Goal: Transaction & Acquisition: Purchase product/service

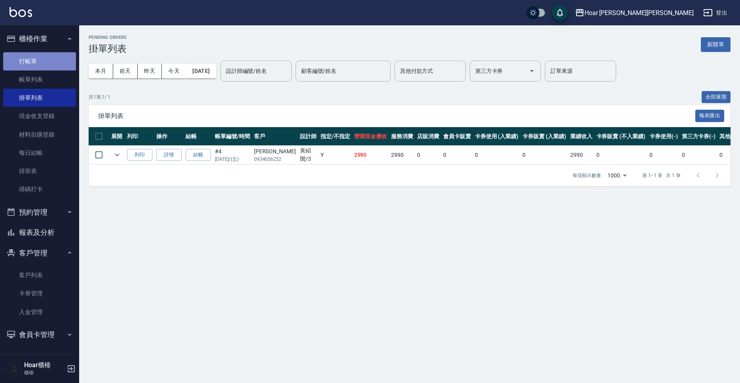
click at [21, 57] on link "打帳單" at bounding box center [39, 61] width 73 height 18
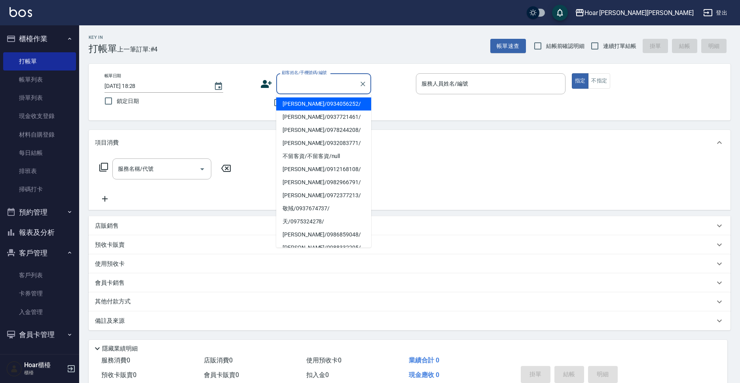
click at [304, 83] on input "顧客姓名/手機號碼/編號" at bounding box center [318, 84] width 76 height 14
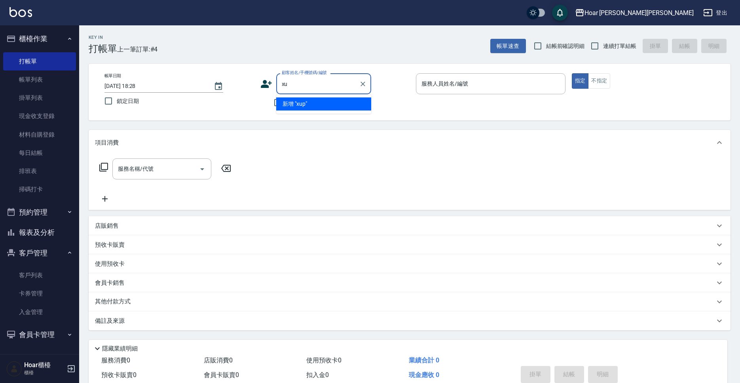
type input "x"
drag, startPoint x: 327, startPoint y: 102, endPoint x: 336, endPoint y: 102, distance: 8.3
click at [327, 102] on li "林浩崇/0918339262/" at bounding box center [323, 103] width 95 height 13
type input "林浩崇/0918339262/"
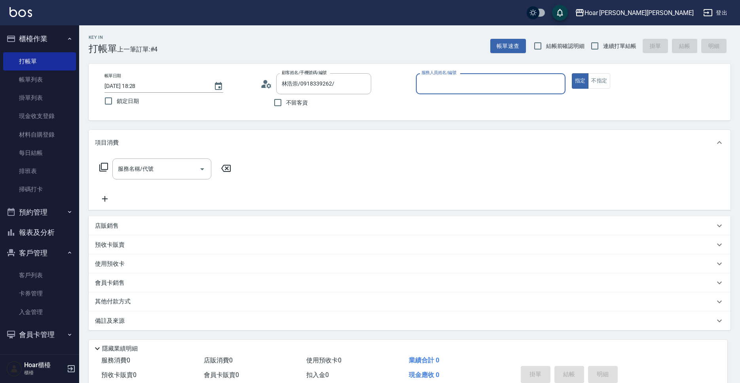
type input "RIO-2"
click at [443, 85] on input "RIO-2" at bounding box center [485, 84] width 131 height 14
drag, startPoint x: 367, startPoint y: 122, endPoint x: 330, endPoint y: 136, distance: 39.7
click at [368, 122] on div "Key In 打帳單 上一筆訂單:#4 帳單速查 結帳前確認明細 連續打單結帳 掛單 結帳 明細 帳單日期 [DATE] 18:28 鎖定日期 顧客姓名/手機…" at bounding box center [409, 220] width 661 height 391
click at [164, 179] on div "服務名稱/代號" at bounding box center [161, 168] width 99 height 21
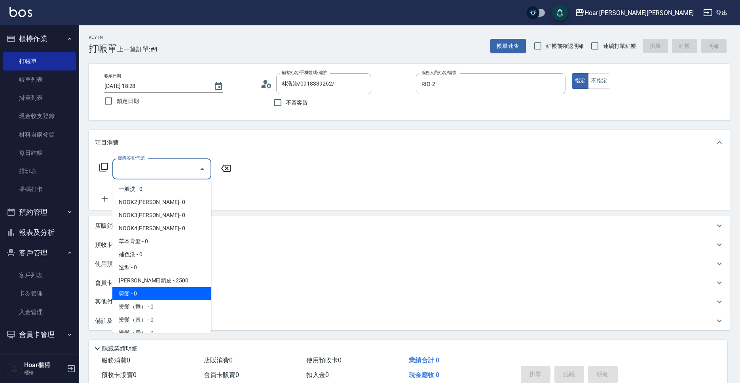
click at [144, 295] on span "剪髮 - 0" at bounding box center [161, 293] width 99 height 13
type input "剪髮(201)"
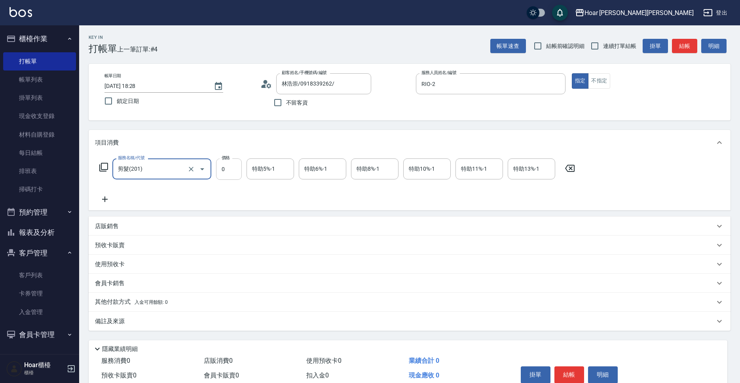
click at [220, 174] on input "0" at bounding box center [229, 168] width 26 height 21
type input "800"
click at [241, 187] on div "服務名稱/代號 剪髮(201) 服務名稱/代號 價格 800 價格 特助5%-1 特助5%-1 特助6%-1 特助6%-1 特助8%-1 特助8%-1 特助1…" at bounding box center [337, 181] width 485 height 46
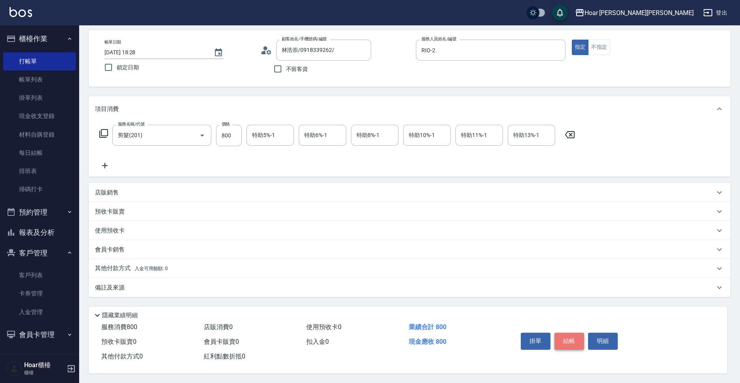
click at [559, 333] on button "結帳" at bounding box center [570, 341] width 30 height 17
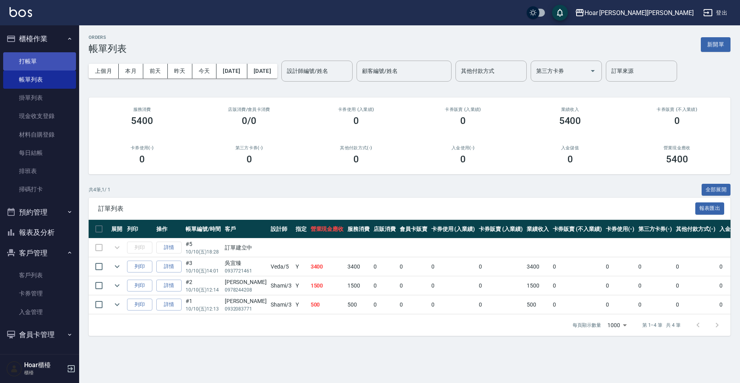
click at [56, 63] on link "打帳單" at bounding box center [39, 61] width 73 height 18
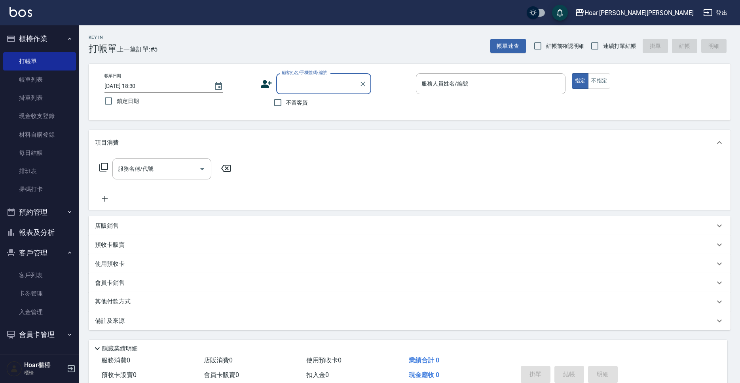
click at [319, 89] on input "顧客姓名/手機號碼/編號" at bounding box center [318, 84] width 76 height 14
type input "t"
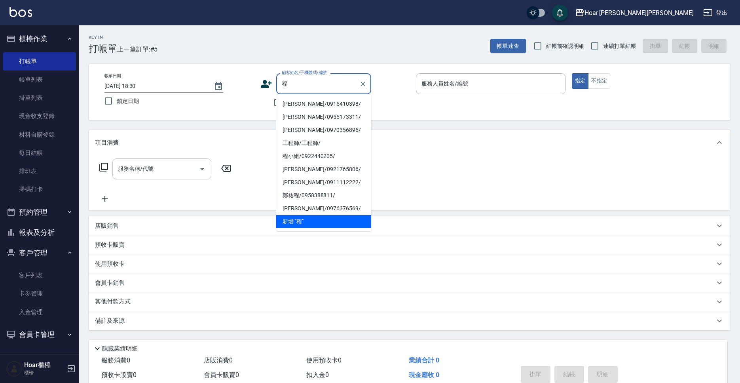
drag, startPoint x: 312, startPoint y: 103, endPoint x: 183, endPoint y: 166, distance: 143.4
click at [311, 103] on li "[PERSON_NAME]/0915410398/" at bounding box center [323, 103] width 95 height 13
type input "[PERSON_NAME]/0915410398/"
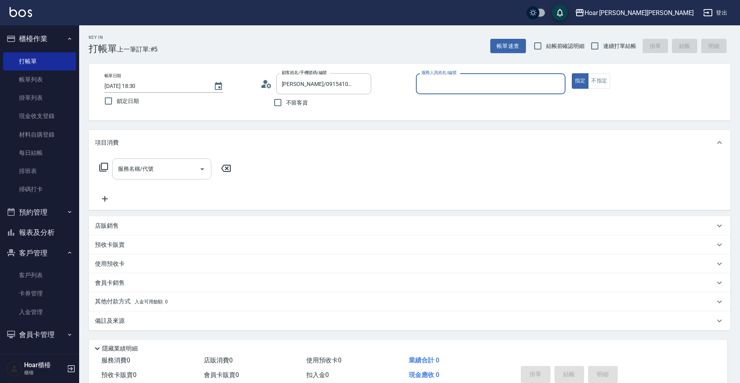
click at [171, 172] on input "服務名稱/代號" at bounding box center [156, 169] width 80 height 14
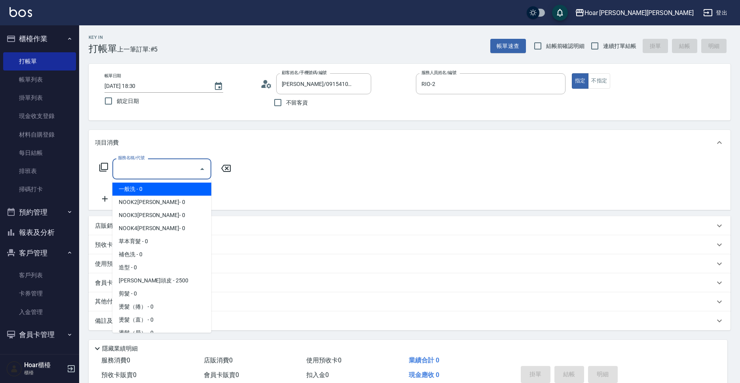
type input "RIO-2"
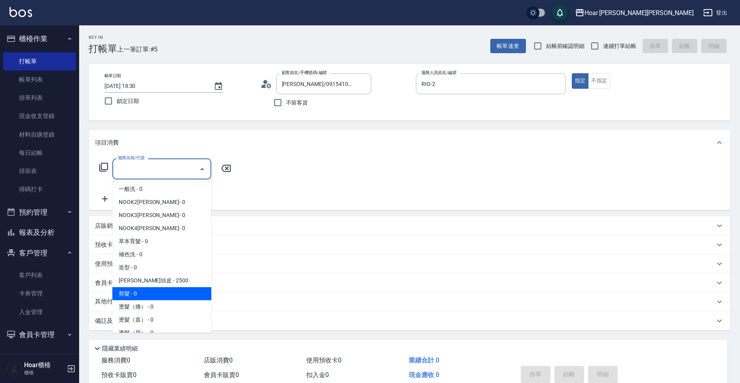
drag, startPoint x: 127, startPoint y: 292, endPoint x: 239, endPoint y: 178, distance: 159.9
click at [133, 287] on ul "一般洗 - 0 NOOK2[PERSON_NAME]- 0 NOOK3[PERSON_NAME]- 0 NOOK4[PERSON_NAME]- 0 草本育髮 …" at bounding box center [161, 255] width 99 height 153
click at [131, 294] on span "剪髮 - 0" at bounding box center [161, 293] width 99 height 13
type input "剪髮(201)"
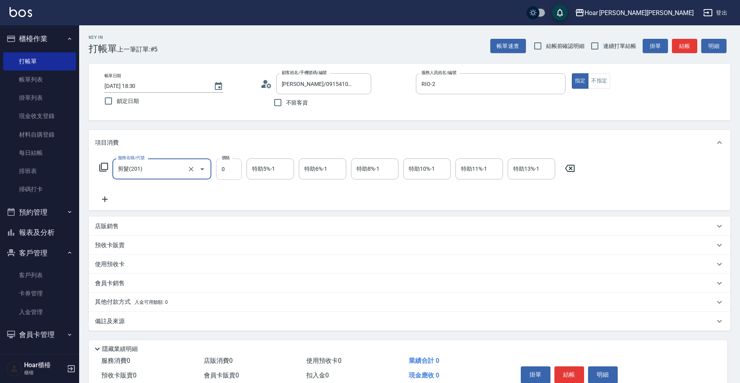
click at [236, 166] on input "0" at bounding box center [229, 168] width 26 height 21
type input "800"
click at [103, 198] on icon at bounding box center [105, 199] width 20 height 10
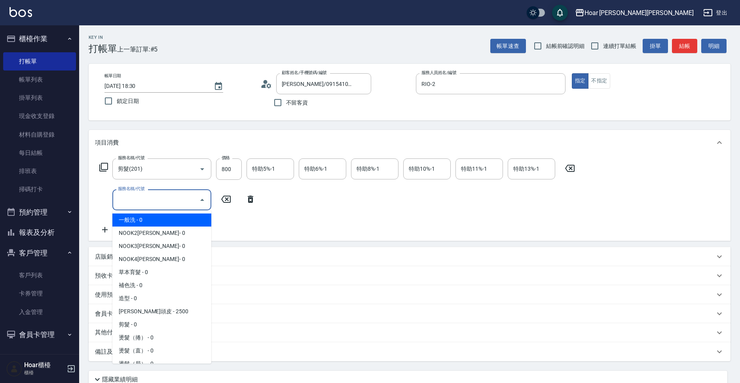
click at [135, 200] on input "服務名稱/代號" at bounding box center [156, 200] width 80 height 14
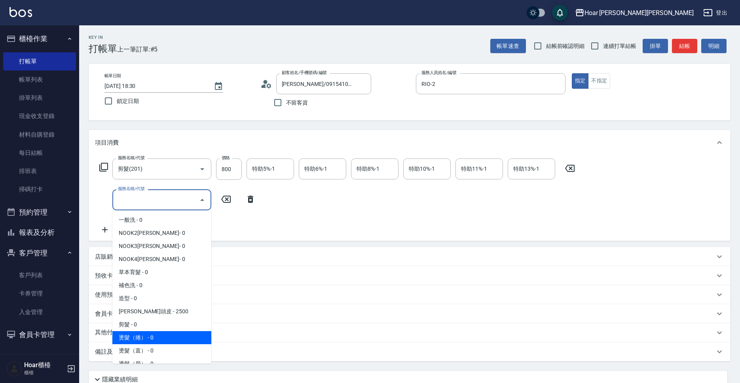
click at [135, 334] on span "燙髮（捲） - 0" at bounding box center [161, 337] width 99 height 13
type input "燙髮（捲）(301)"
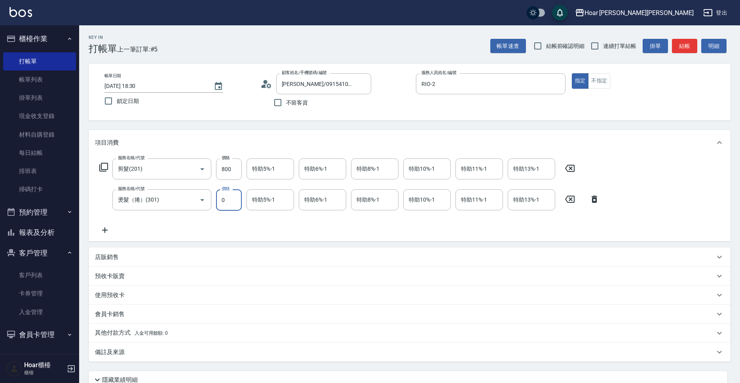
click at [238, 204] on input "0" at bounding box center [229, 199] width 26 height 21
type input "2500"
click at [243, 221] on div "服務名稱/代號 剪髮(201) 服務名稱/代號 價格 800 價格 特助5%-1 特助5%-1 特助6%-1 特助6%-1 特助8%-1 特助8%-1 特助1…" at bounding box center [350, 196] width 510 height 76
click at [384, 204] on input "特助8%-1" at bounding box center [375, 200] width 40 height 14
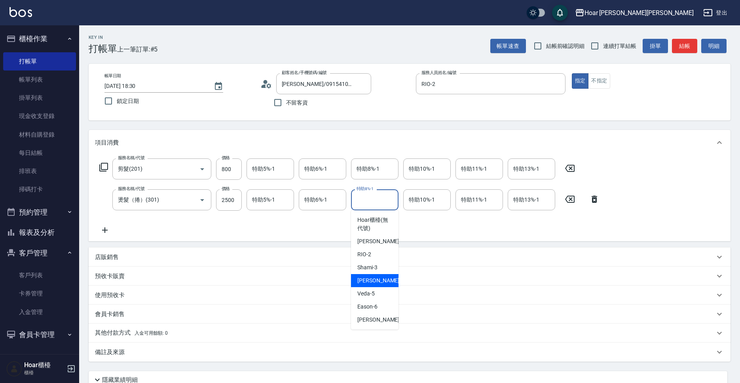
click at [379, 276] on div "[PERSON_NAME] -4" at bounding box center [375, 280] width 48 height 13
type input "[PERSON_NAME]-4"
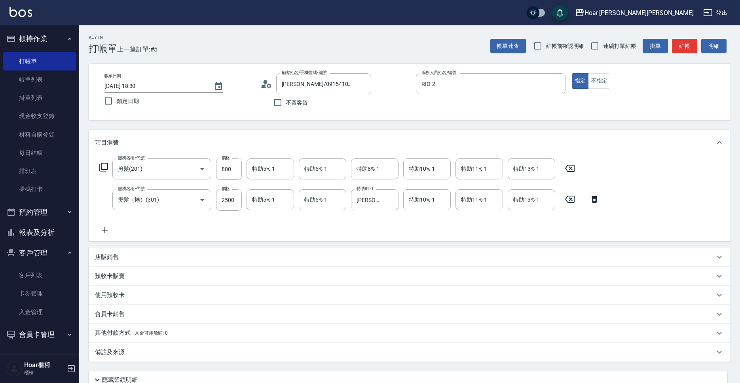
click at [396, 221] on div "服務名稱/代號 剪髮(201) 服務名稱/代號 價格 800 價格 特助5%-1 特助5%-1 特助6%-1 特助6%-1 特助8%-1 特助8%-1 特助1…" at bounding box center [350, 196] width 510 height 76
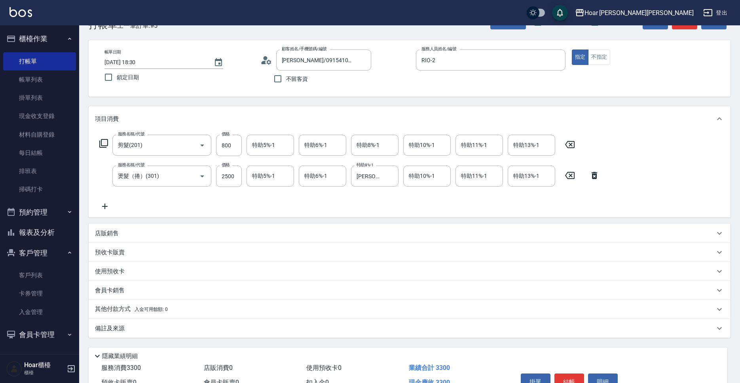
scroll to position [68, 0]
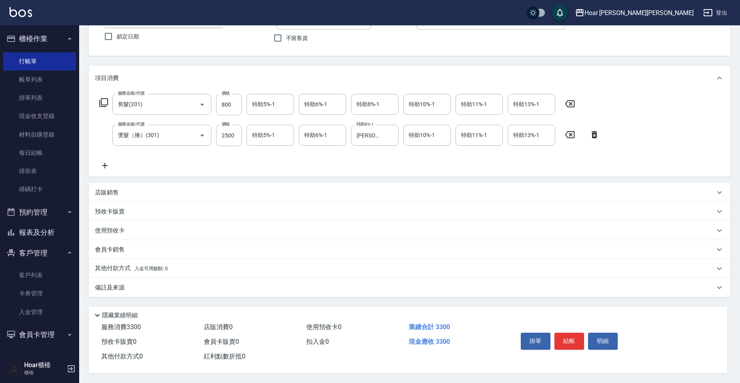
click at [577, 338] on button "結帳" at bounding box center [570, 341] width 30 height 17
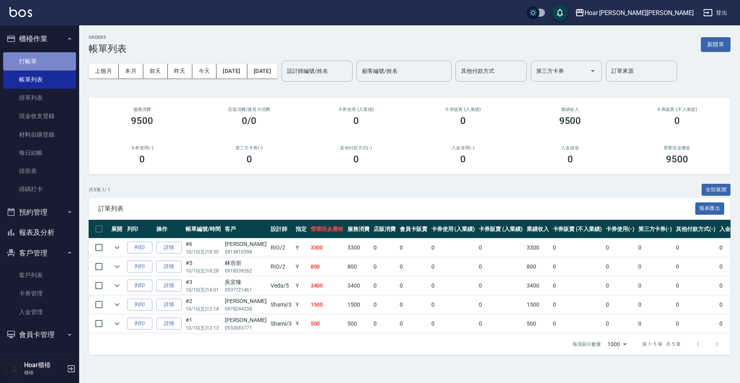
click at [24, 63] on link "打帳單" at bounding box center [39, 61] width 73 height 18
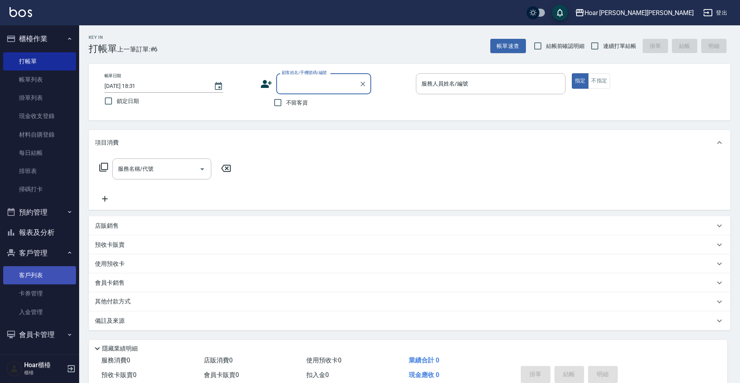
drag, startPoint x: 27, startPoint y: 274, endPoint x: 56, endPoint y: 270, distance: 29.2
click at [28, 275] on link "客戶列表" at bounding box center [39, 275] width 73 height 18
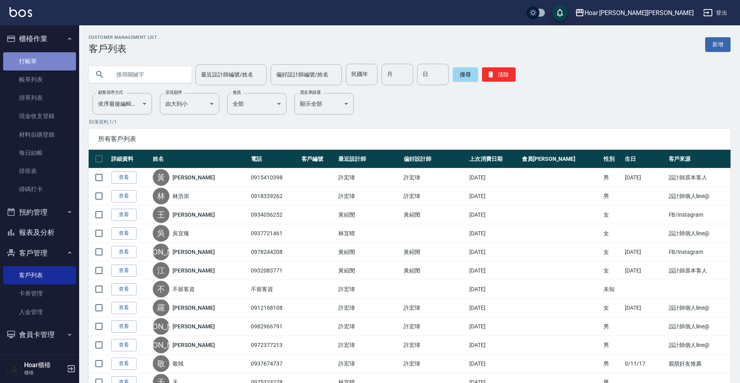
click at [26, 61] on link "打帳單" at bounding box center [39, 61] width 73 height 18
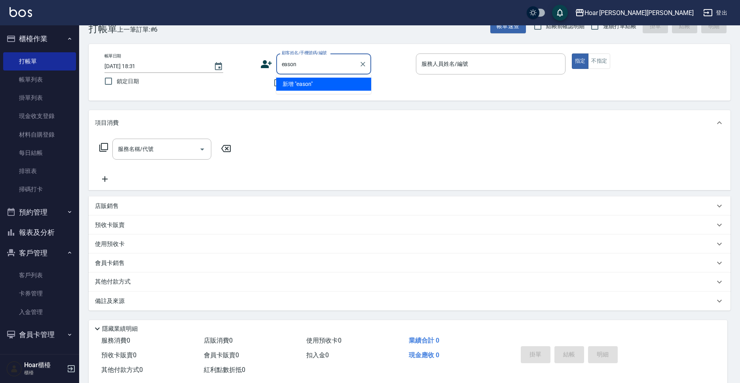
scroll to position [5, 0]
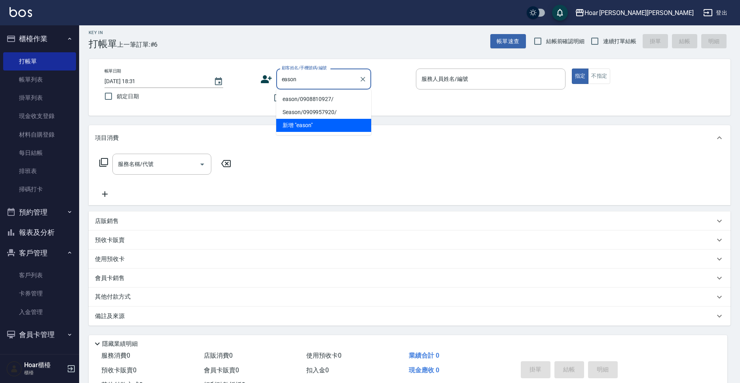
click at [320, 98] on li "eason/0908810927/" at bounding box center [323, 99] width 95 height 13
type input "eason/0908810927/"
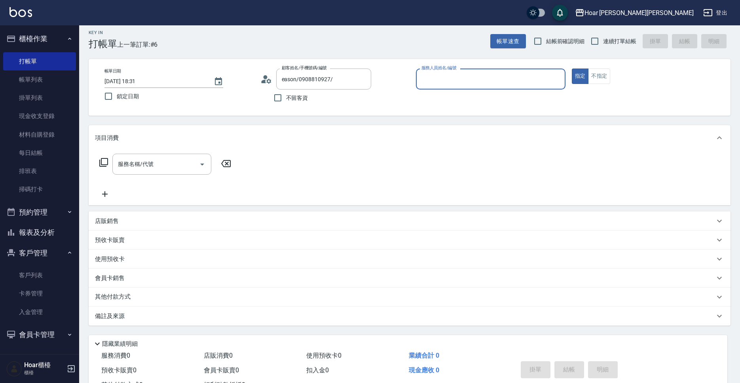
type input "RIO-2"
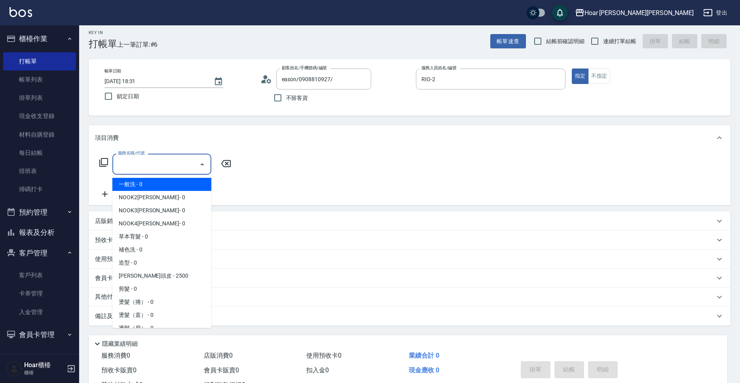
drag, startPoint x: 162, startPoint y: 165, endPoint x: 158, endPoint y: 162, distance: 5.0
click at [162, 165] on input "服務名稱/代號" at bounding box center [156, 164] width 80 height 14
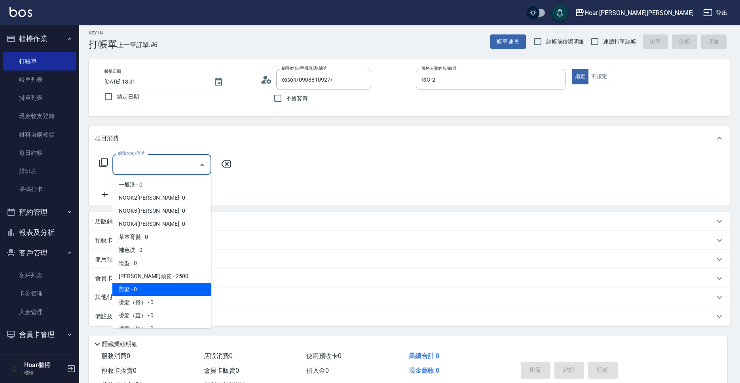
drag, startPoint x: 134, startPoint y: 285, endPoint x: 185, endPoint y: 223, distance: 80.2
click at [135, 285] on span "剪髮 - 0" at bounding box center [161, 289] width 99 height 13
type input "剪髮(201)"
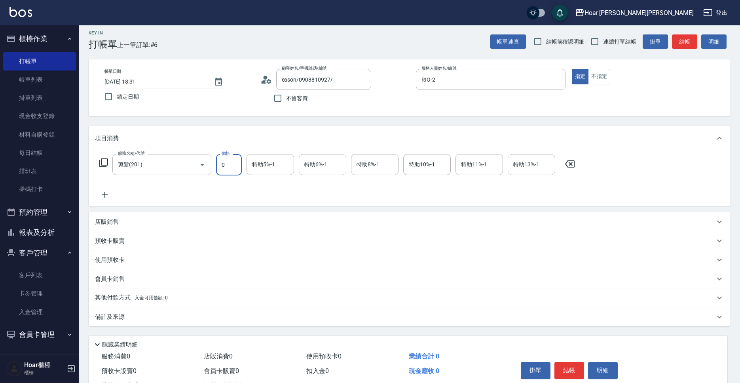
click at [238, 172] on input "0" at bounding box center [229, 164] width 26 height 21
type input "800"
click at [109, 193] on icon at bounding box center [105, 195] width 20 height 10
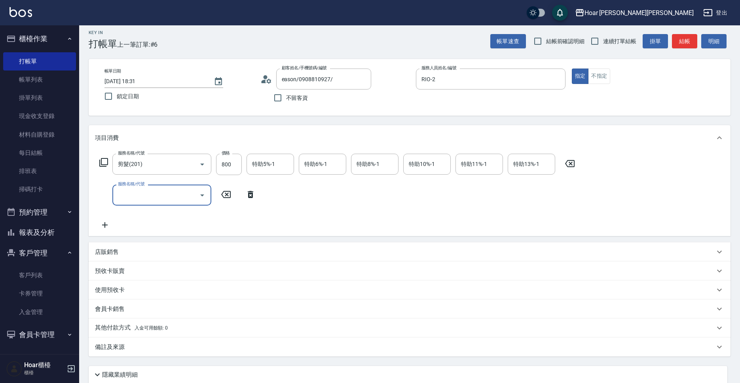
click at [145, 197] on input "服務名稱/代號" at bounding box center [156, 195] width 80 height 14
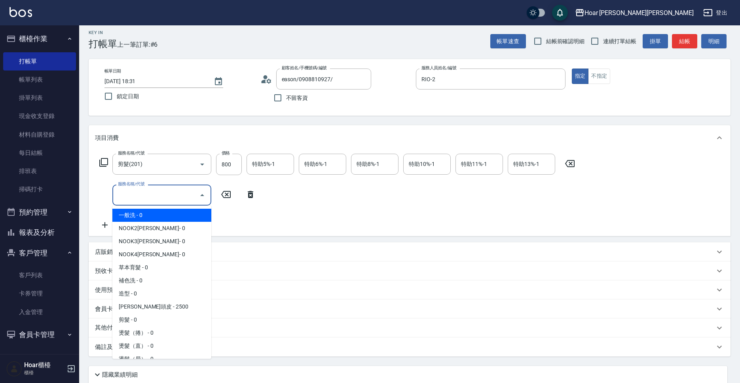
scroll to position [1, 0]
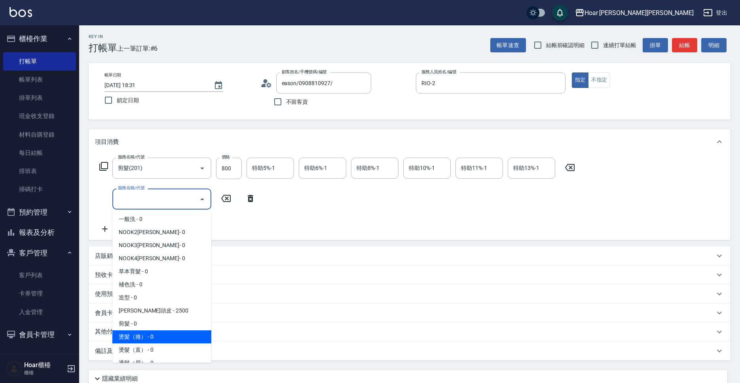
click at [138, 340] on span "燙髮（捲） - 0" at bounding box center [161, 336] width 99 height 13
type input "燙髮（捲）(301)"
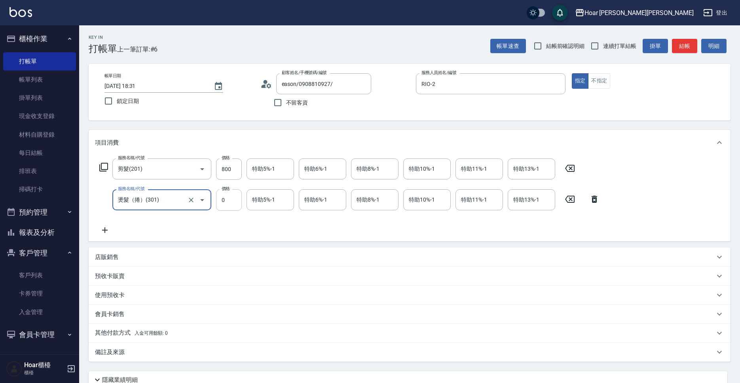
click at [234, 199] on input "0" at bounding box center [229, 199] width 26 height 21
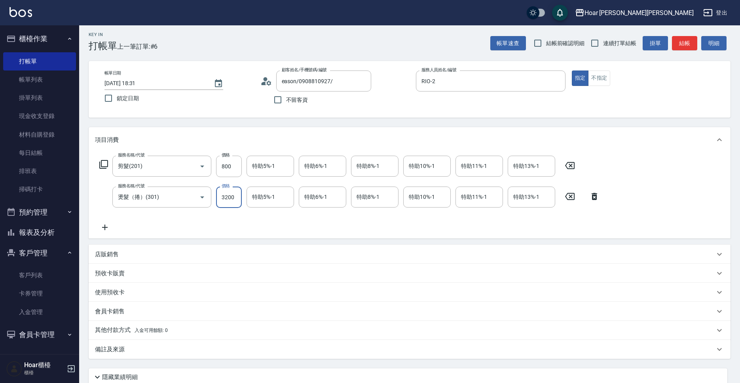
type input "3200"
click at [261, 217] on div "服務名稱/代號 剪髮(201) 服務名稱/代號 價格 800 價格 特助5%-1 特助5%-1 特助6%-1 特助6%-1 特助8%-1 特助8%-1 特助1…" at bounding box center [350, 194] width 510 height 76
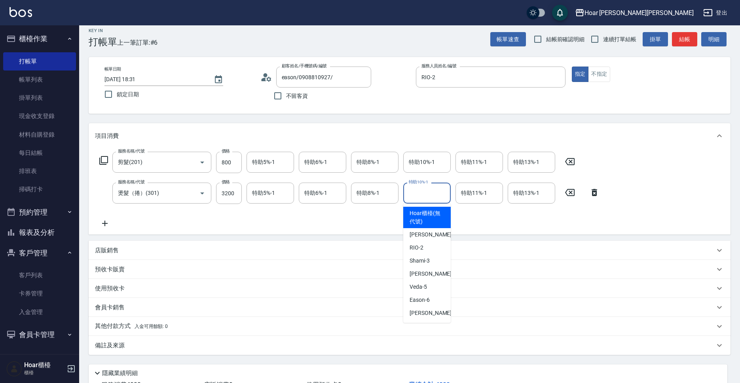
click at [419, 194] on input "特助10%-1" at bounding box center [427, 193] width 40 height 14
drag, startPoint x: 424, startPoint y: 272, endPoint x: 418, endPoint y: 245, distance: 28.0
click at [424, 272] on span "[PERSON_NAME] -4" at bounding box center [433, 274] width 47 height 8
type input "[PERSON_NAME]-4"
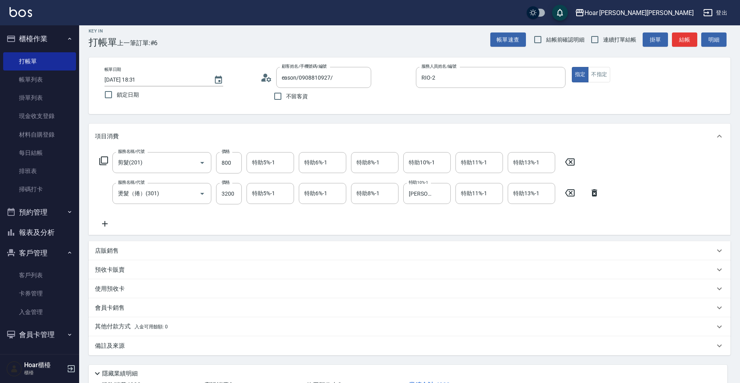
drag, startPoint x: 426, startPoint y: 218, endPoint x: 421, endPoint y: 217, distance: 5.3
click at [427, 218] on div "服務名稱/代號 剪髮(201) 服務名稱/代號 價格 800 價格 特助5%-1 特助5%-1 特助6%-1 特助6%-1 特助8%-1 特助8%-1 特助1…" at bounding box center [350, 190] width 510 height 76
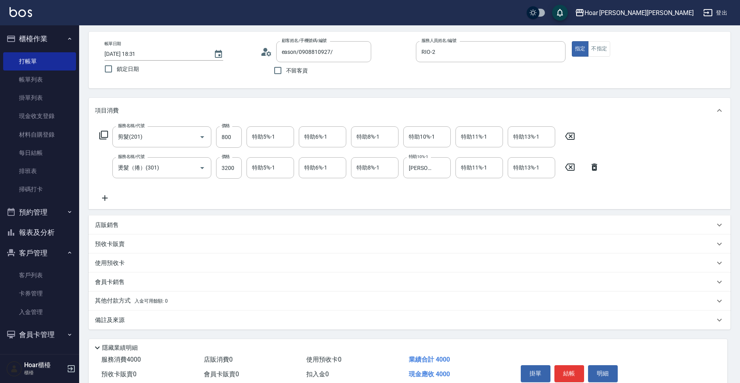
scroll to position [68, 0]
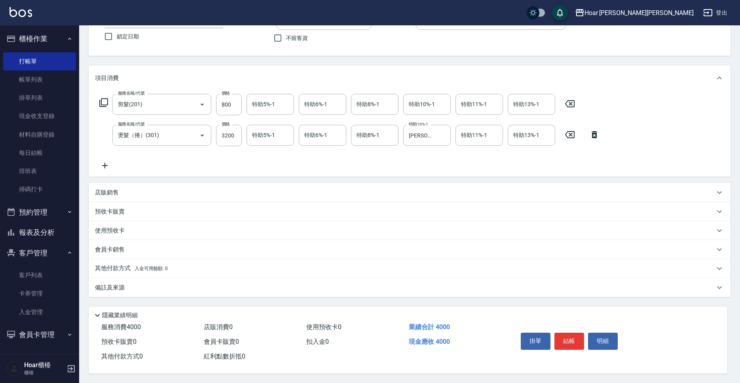
drag, startPoint x: 137, startPoint y: 183, endPoint x: 132, endPoint y: 196, distance: 13.5
click at [137, 183] on div "店販銷售" at bounding box center [410, 192] width 642 height 19
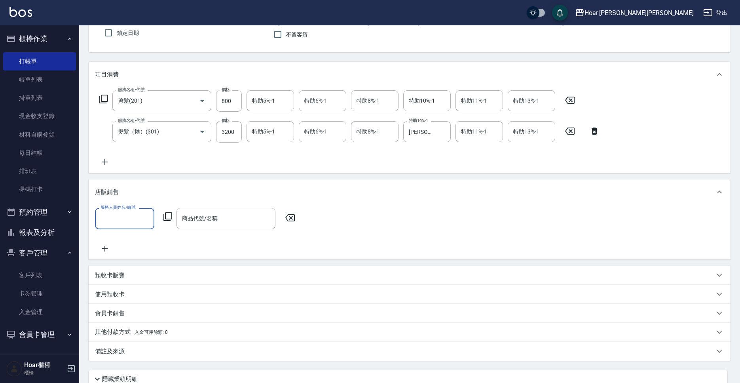
scroll to position [0, 0]
click at [131, 211] on div "服務人員姓名/編號" at bounding box center [124, 218] width 59 height 21
drag, startPoint x: 122, startPoint y: 259, endPoint x: 183, endPoint y: 234, distance: 66.0
click at [124, 259] on div "RIO -2" at bounding box center [124, 265] width 59 height 13
type input "RIO-2"
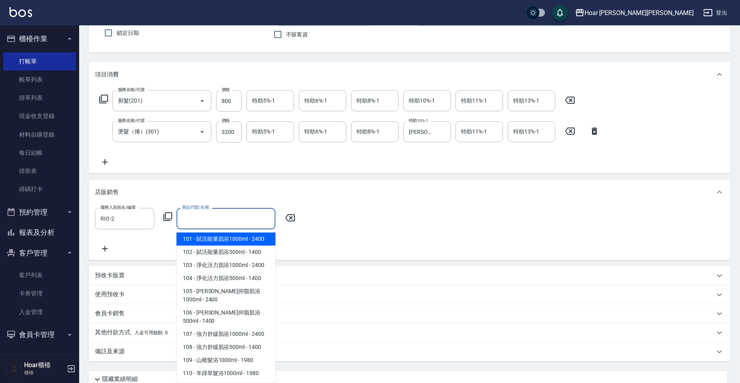
click at [209, 222] on input "商品代號/名稱" at bounding box center [226, 218] width 92 height 14
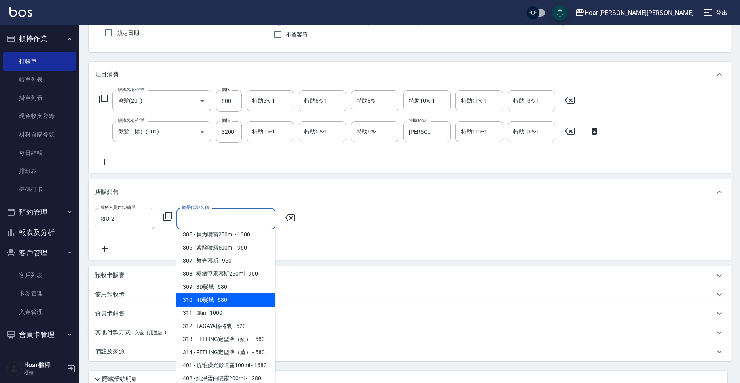
scroll to position [810, 0]
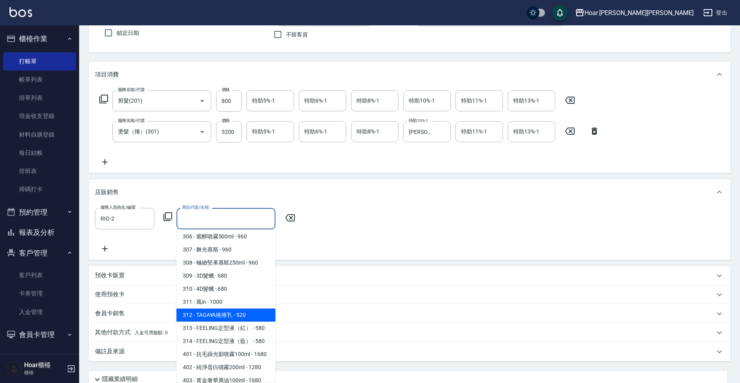
click at [231, 308] on span "312 - TAGAYA捲捲乳 - 520" at bounding box center [226, 314] width 99 height 13
type input "TAGAYA捲捲乳"
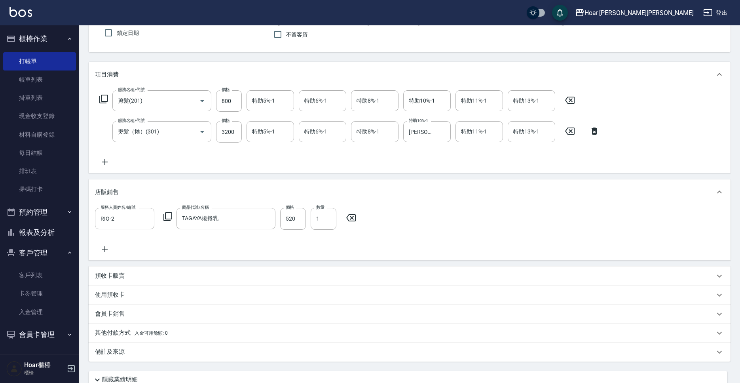
drag, startPoint x: 316, startPoint y: 250, endPoint x: 295, endPoint y: 261, distance: 24.3
click at [316, 249] on div "服務人員姓名/編號 RIO-2 服務人員姓名/編號 商品代號/名稱 TAGAYA捲捲乳 商品代號/名稱 價格 520 價格 數量 1 數量" at bounding box center [410, 231] width 630 height 46
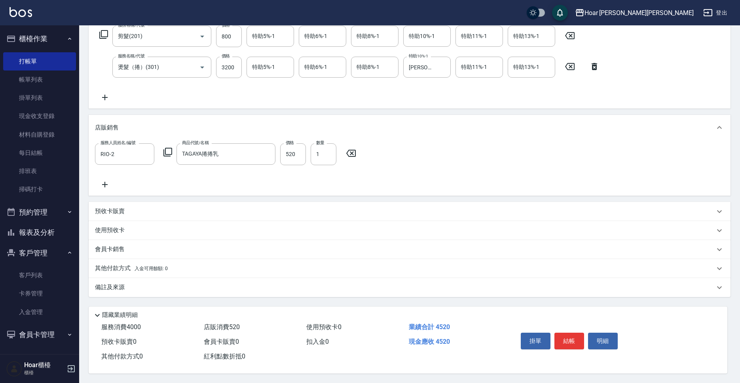
click at [124, 264] on p "其他付款方式 入金可用餘額: 0" at bounding box center [131, 268] width 73 height 9
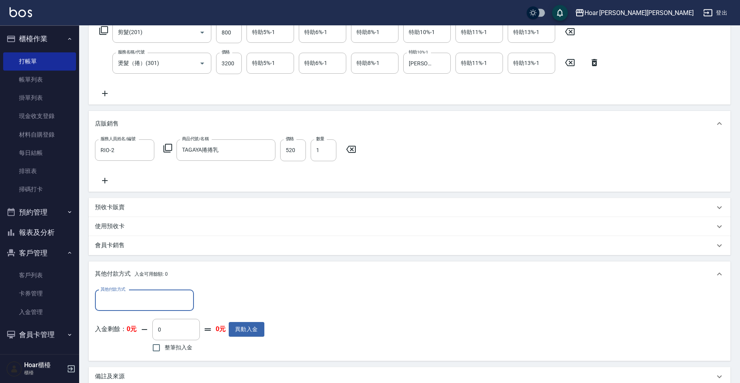
scroll to position [0, 0]
click at [131, 298] on input "其他付款方式" at bounding box center [145, 300] width 92 height 14
drag, startPoint x: 120, startPoint y: 332, endPoint x: 173, endPoint y: 327, distance: 52.5
click at [127, 332] on span "轉帳匯款" at bounding box center [144, 333] width 99 height 13
type input "轉帳匯款"
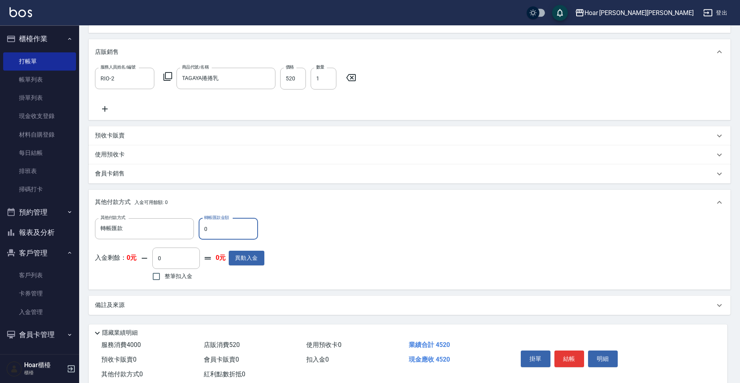
scroll to position [230, 0]
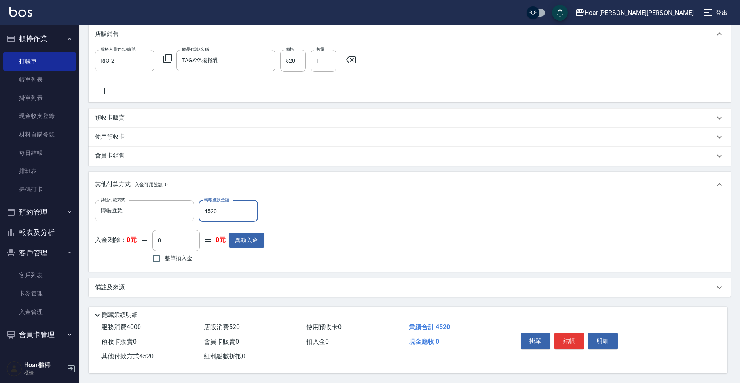
type input "4520"
click at [385, 252] on div "其他付款方式 轉帳匯款 其他付款方式 轉帳匯款金額 4520 轉帳匯款金額 入金剩餘： 0元 0 ​ 整筆扣入金 0元 異動入金" at bounding box center [410, 232] width 630 height 65
click at [568, 337] on button "結帳" at bounding box center [570, 341] width 30 height 17
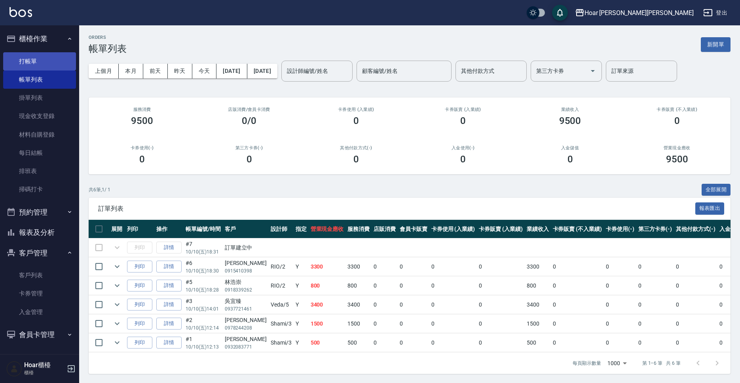
scroll to position [0, 0]
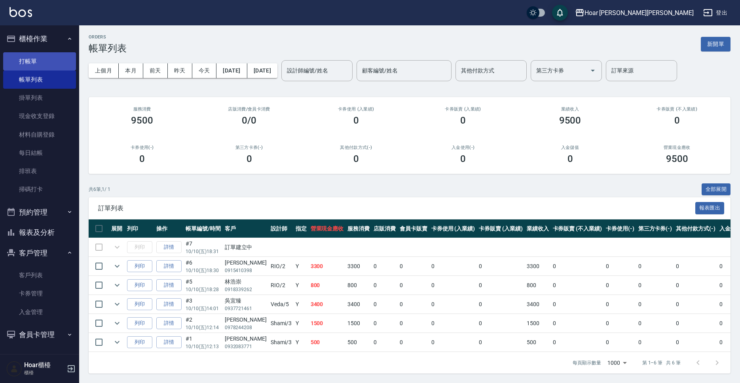
click at [28, 64] on link "打帳單" at bounding box center [39, 61] width 73 height 18
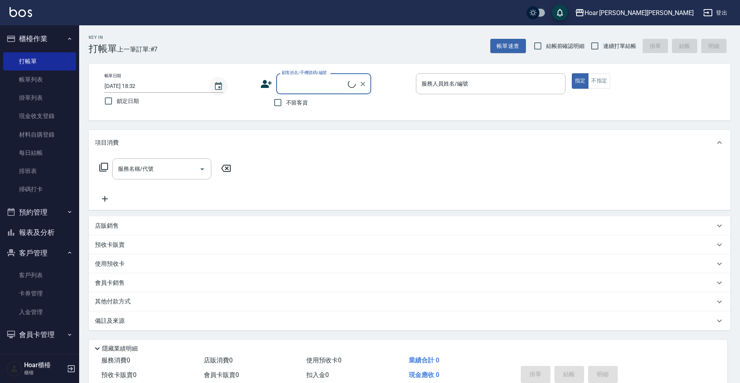
scroll to position [0, 0]
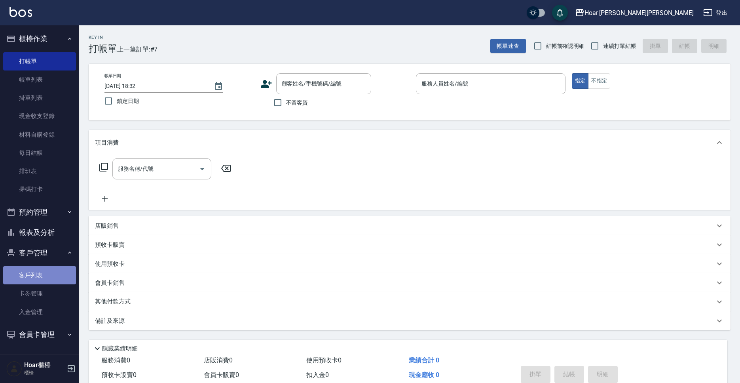
click at [36, 269] on link "客戶列表" at bounding box center [39, 275] width 73 height 18
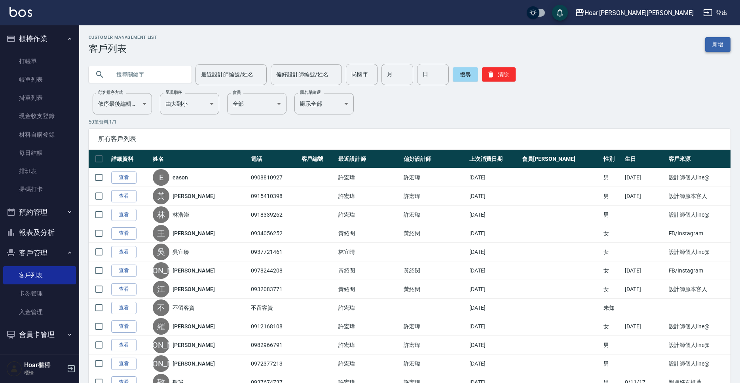
click at [723, 45] on link "新增" at bounding box center [718, 44] width 25 height 15
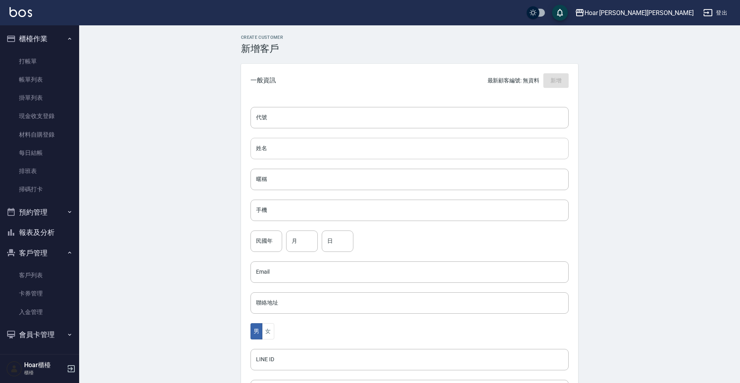
click at [304, 147] on input "姓名" at bounding box center [410, 148] width 318 height 21
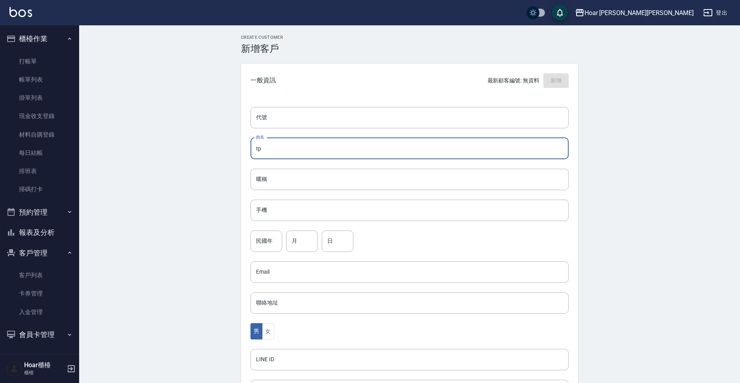
type input "t"
type input "陳俊廷"
click at [285, 214] on input "手機" at bounding box center [410, 210] width 318 height 21
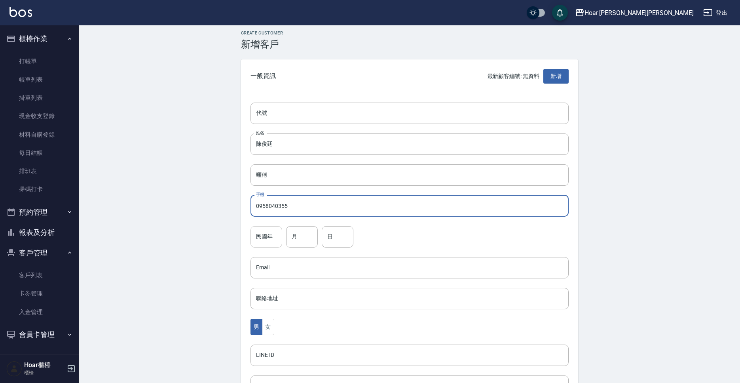
type input "0958040355"
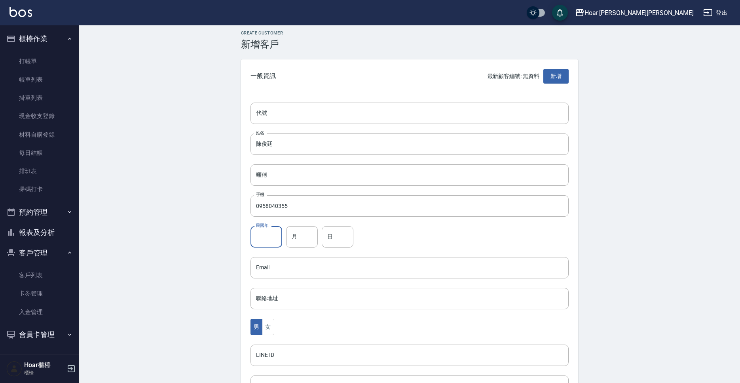
click at [270, 240] on input "民國年" at bounding box center [267, 236] width 32 height 21
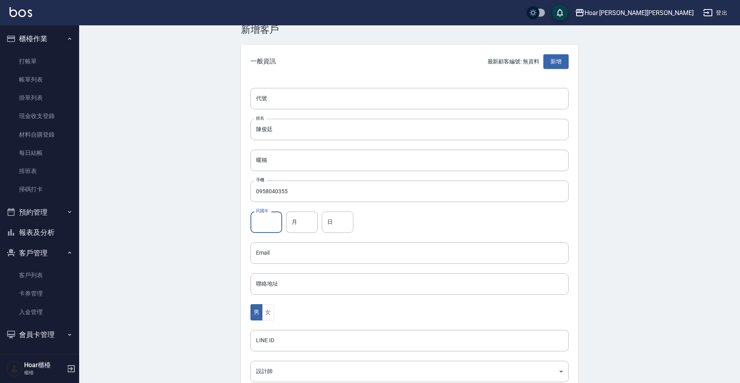
scroll to position [19, 0]
click at [300, 220] on input "月" at bounding box center [302, 221] width 32 height 21
click at [272, 221] on input "199" at bounding box center [267, 221] width 32 height 21
type input "199"
click at [307, 221] on input "月" at bounding box center [302, 221] width 32 height 21
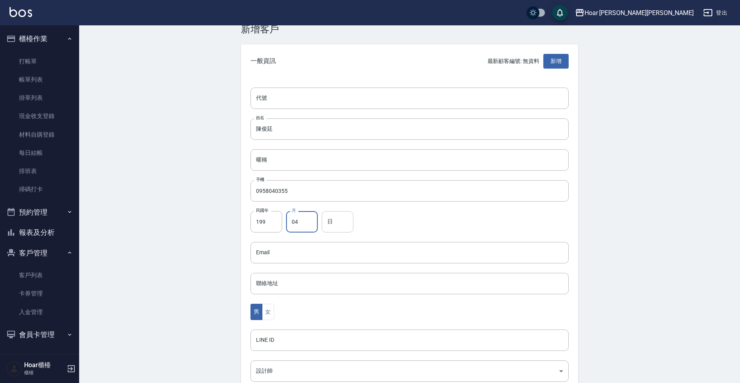
type input "04"
click at [334, 222] on input "日" at bounding box center [338, 221] width 32 height 21
type input "03"
click at [362, 219] on div "民國年 199 民國年 月 04 月 日 03 日" at bounding box center [410, 221] width 318 height 21
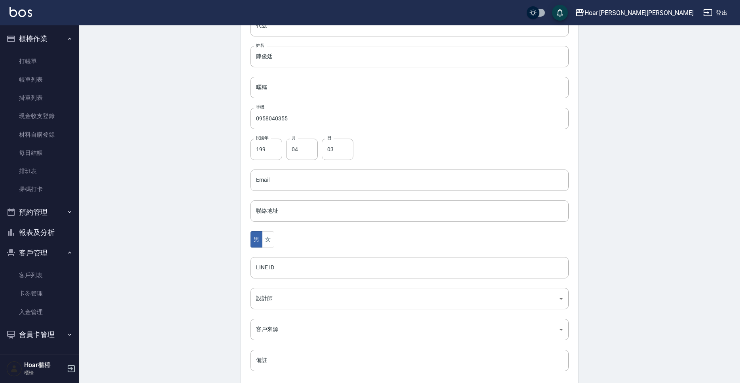
scroll to position [133, 0]
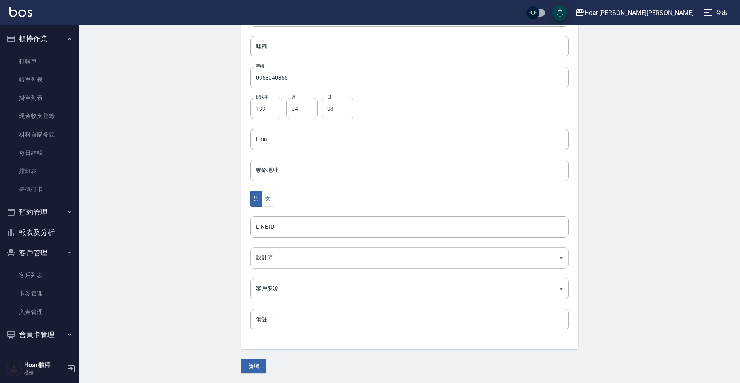
click at [290, 256] on body "Hoar [PERSON_NAME][PERSON_NAME] 登出 櫃檯作業 打帳單 帳單列表 掛單列表 現金收支登錄 材料自購登錄 每日結帳 排班表 掃碼…" at bounding box center [370, 125] width 740 height 516
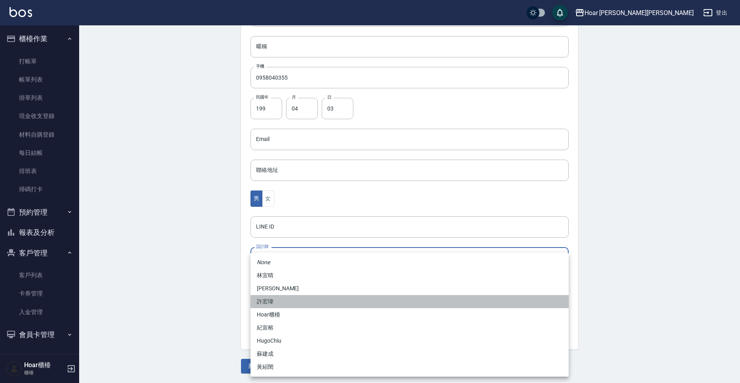
click at [282, 300] on li "許宏瑋" at bounding box center [410, 301] width 318 height 13
type input "74fd62dc-a2a8-4ddf-930d-2b3d20cd9441"
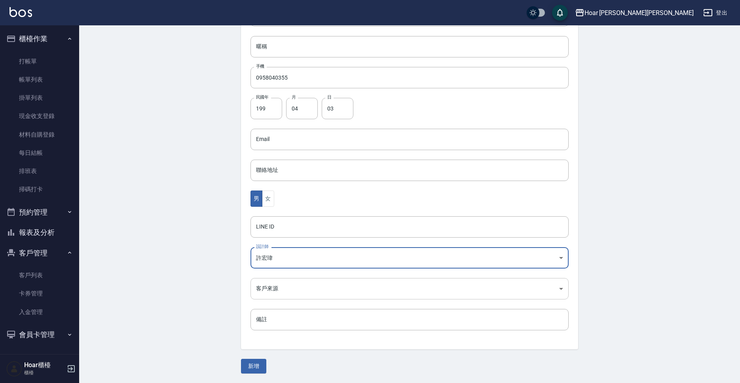
click at [298, 287] on body "Hoar [PERSON_NAME][PERSON_NAME] 登出 櫃檯作業 打帳單 帳單列表 掛單列表 現金收支登錄 材料自購登錄 每日結帳 排班表 掃碼…" at bounding box center [370, 125] width 740 height 516
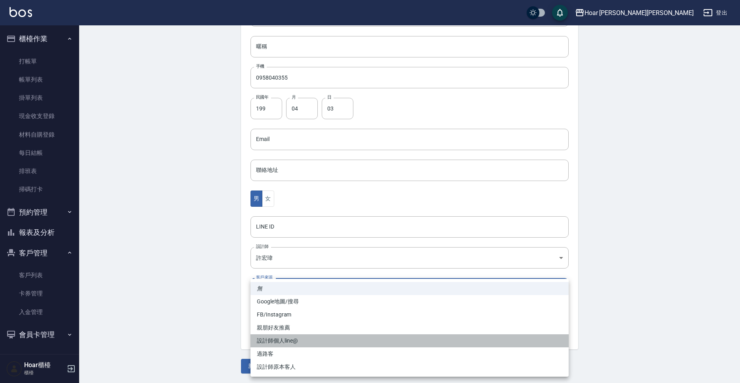
drag, startPoint x: 297, startPoint y: 338, endPoint x: 277, endPoint y: 352, distance: 23.8
click at [297, 338] on li "設計師個人line@" at bounding box center [410, 340] width 318 height 13
type input "設計師個人line@"
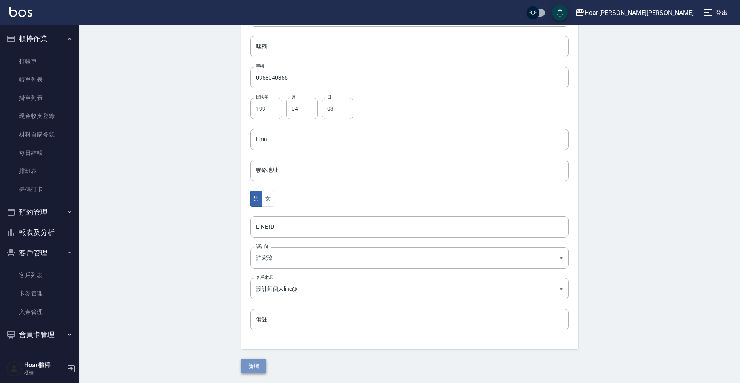
click at [262, 364] on button "新增" at bounding box center [253, 366] width 25 height 15
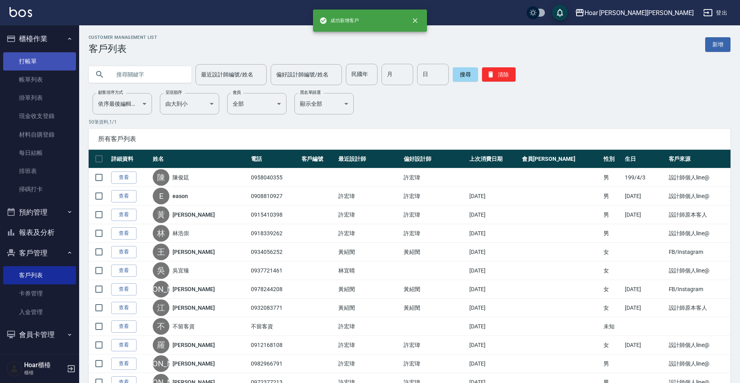
click at [44, 69] on link "打帳單" at bounding box center [39, 61] width 73 height 18
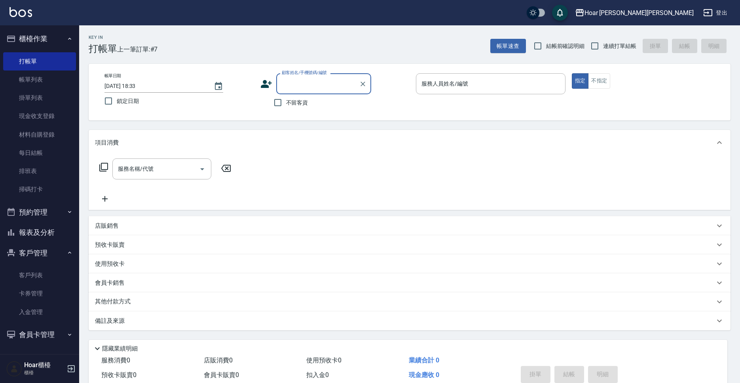
click at [309, 87] on input "顧客姓名/手機號碼/編號" at bounding box center [318, 84] width 76 height 14
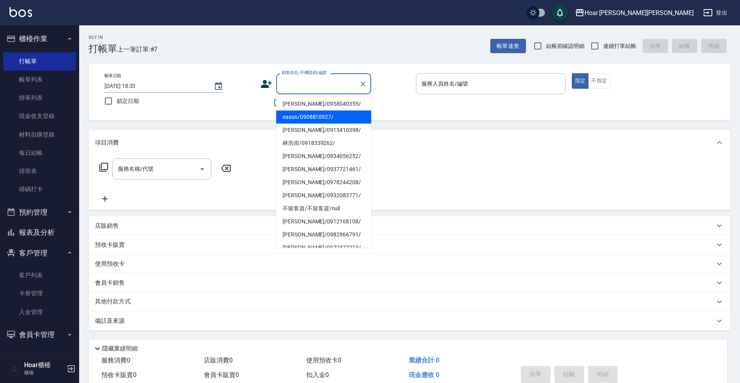
click at [301, 111] on li "eason/0908810927/" at bounding box center [323, 116] width 95 height 13
type input "eason/0908810927/"
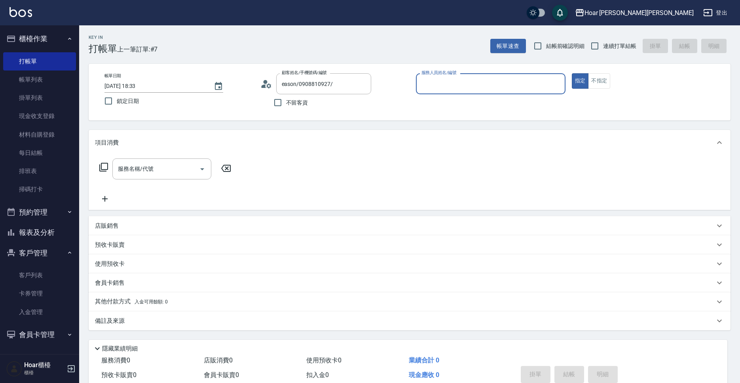
type input "RIO-2"
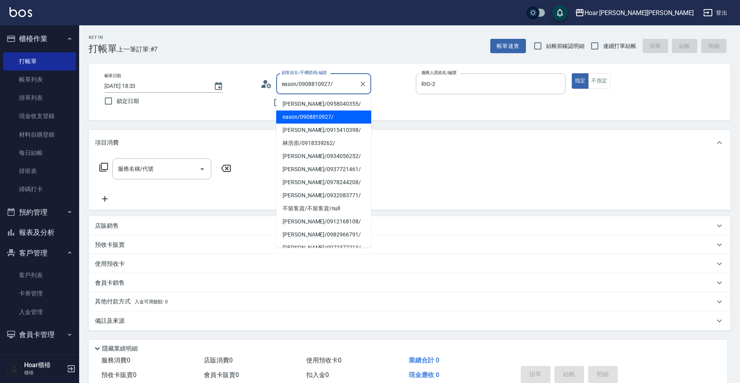
click at [339, 80] on input "eason/0908810927/" at bounding box center [318, 84] width 76 height 14
drag, startPoint x: 325, startPoint y: 103, endPoint x: 196, endPoint y: 150, distance: 137.6
click at [325, 104] on li "[PERSON_NAME]/0958040355/" at bounding box center [323, 103] width 95 height 13
type input "[PERSON_NAME]/0958040355/"
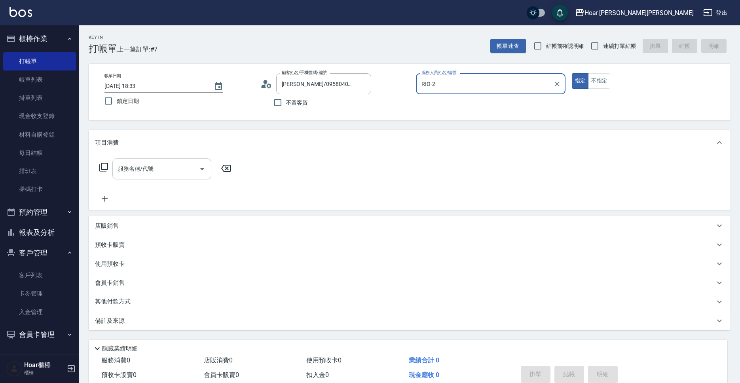
click at [169, 179] on div "服務名稱/代號" at bounding box center [161, 168] width 99 height 21
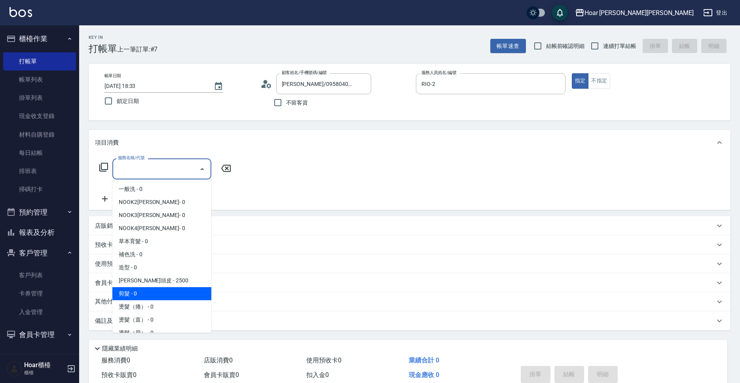
drag, startPoint x: 129, startPoint y: 297, endPoint x: 205, endPoint y: 205, distance: 118.7
click at [135, 294] on span "剪髮 - 0" at bounding box center [161, 293] width 99 height 13
type input "剪髮(201)"
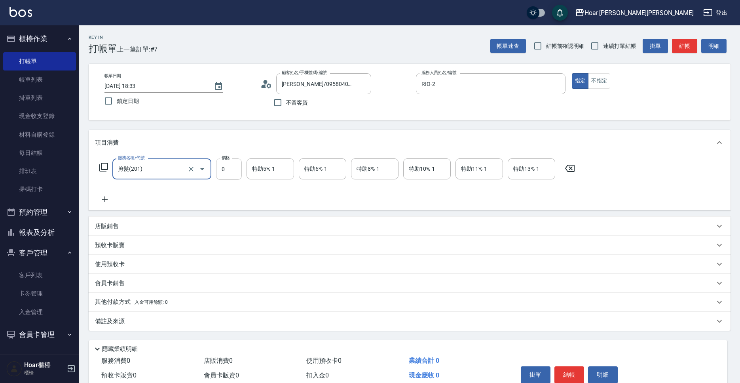
click at [228, 176] on input "0" at bounding box center [229, 168] width 26 height 21
type input "800"
click at [109, 198] on icon at bounding box center [105, 199] width 20 height 10
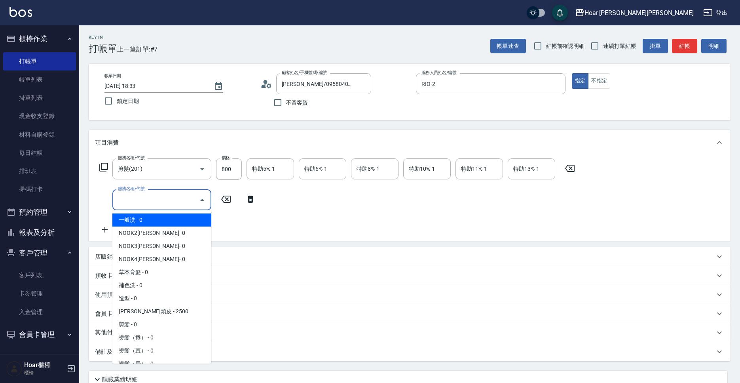
click at [136, 199] on input "服務名稱/代號" at bounding box center [156, 200] width 80 height 14
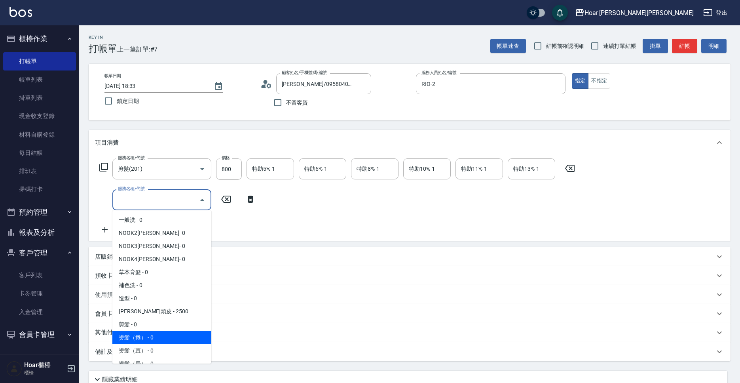
click at [137, 337] on span "燙髮（捲） - 0" at bounding box center [161, 337] width 99 height 13
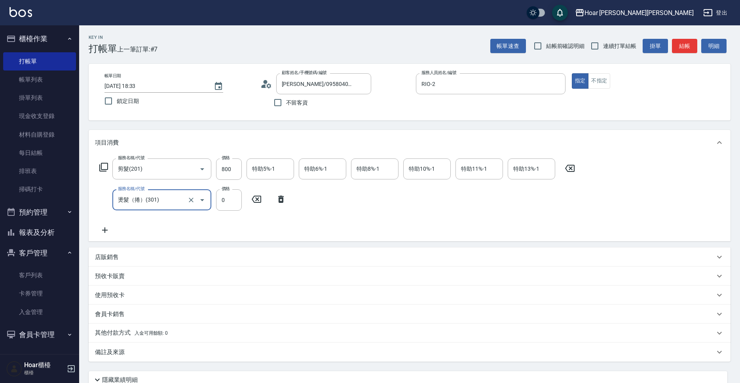
type input "燙髮（捲）(301)"
click at [230, 197] on input "0" at bounding box center [229, 199] width 26 height 21
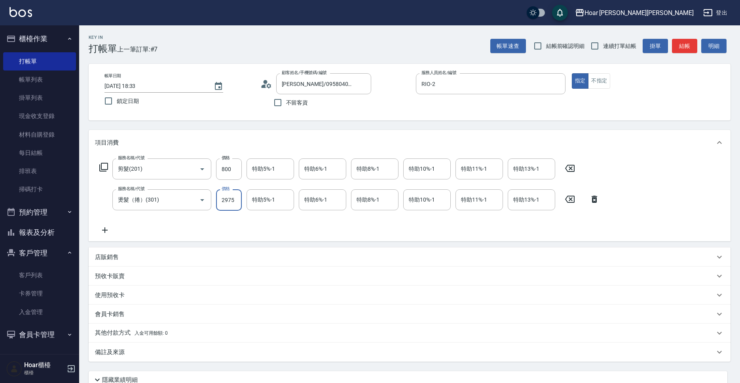
type input "2975"
click at [111, 226] on icon at bounding box center [105, 230] width 20 height 10
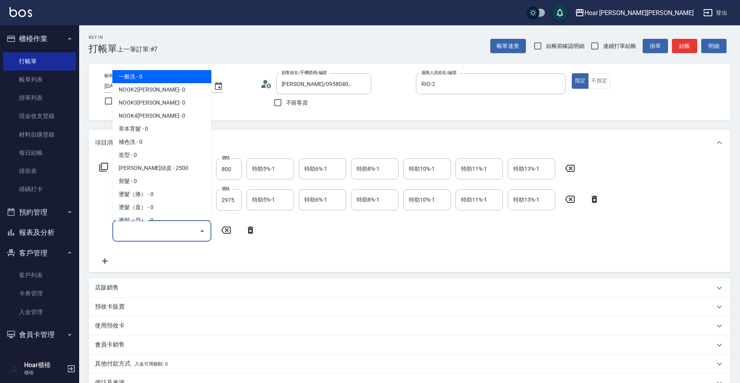
click at [162, 234] on input "服務名稱/代號" at bounding box center [156, 231] width 80 height 14
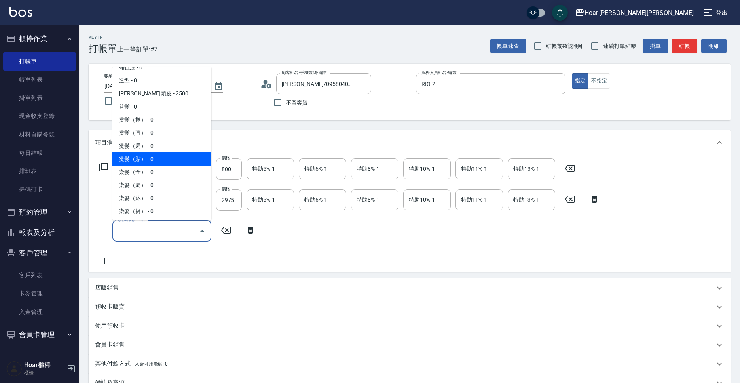
scroll to position [78, 0]
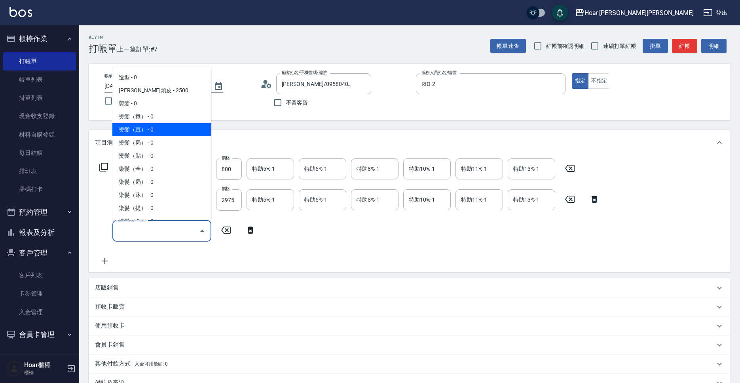
drag, startPoint x: 150, startPoint y: 131, endPoint x: 194, endPoint y: 208, distance: 88.8
click at [150, 131] on span "燙髮（直） - 0" at bounding box center [161, 129] width 99 height 13
type input "燙髮（直）(302)"
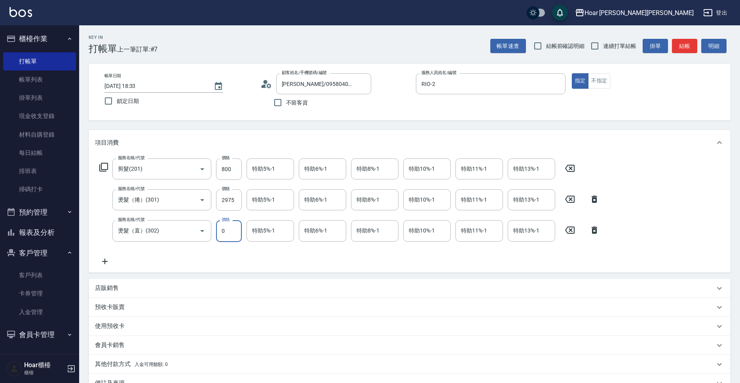
click at [232, 225] on input "0" at bounding box center [229, 230] width 26 height 21
type input "1500"
drag, startPoint x: 266, startPoint y: 261, endPoint x: 297, endPoint y: 257, distance: 30.8
click at [275, 259] on div "服務名稱/代號 剪髮(201) 服務名稱/代號 價格 800 價格 特助5%-1 特助5%-1 特助6%-1 特助6%-1 特助8%-1 特助8%-1 特助1…" at bounding box center [350, 211] width 510 height 107
click at [410, 234] on input "特助10%-1" at bounding box center [427, 231] width 40 height 14
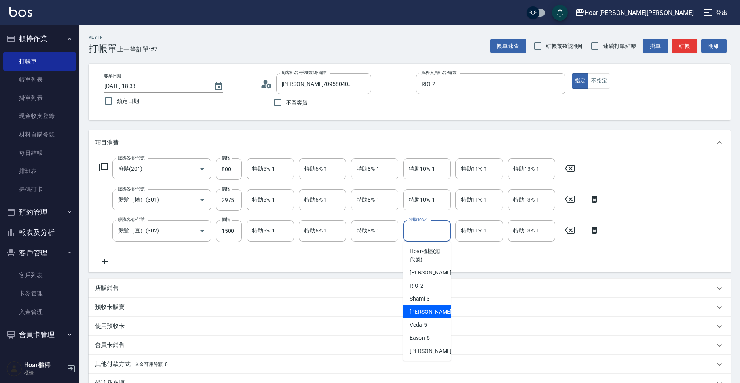
click at [416, 314] on span "[PERSON_NAME] -4" at bounding box center [433, 312] width 47 height 8
type input "[PERSON_NAME]-4"
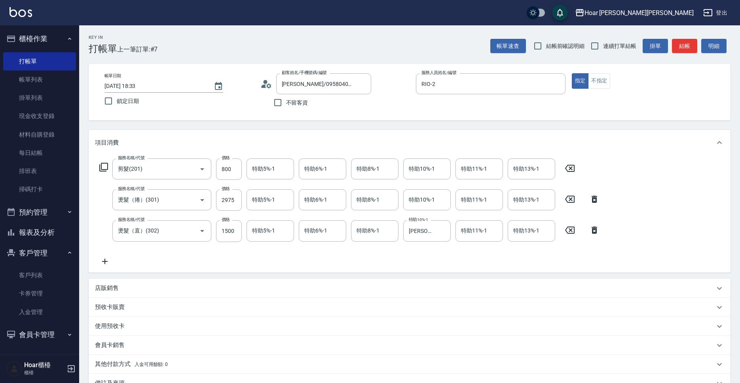
click at [401, 253] on div "服務名稱/代號 剪髮(201) 服務名稱/代號 價格 800 價格 特助5%-1 特助5%-1 特助6%-1 特助6%-1 特助8%-1 特助8%-1 特助1…" at bounding box center [350, 211] width 510 height 107
click at [321, 197] on input "特助6%-1" at bounding box center [323, 200] width 40 height 14
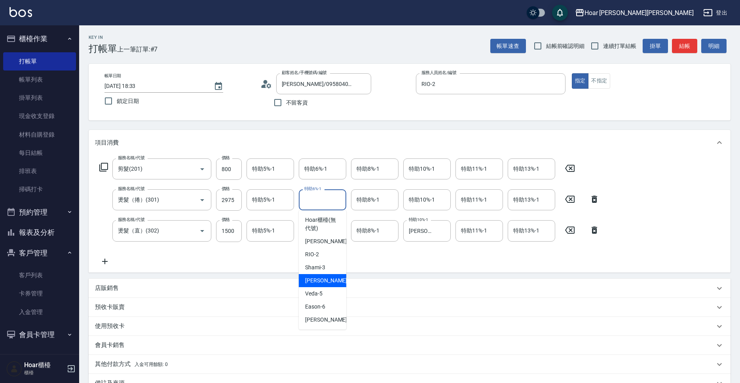
drag, startPoint x: 320, startPoint y: 283, endPoint x: 346, endPoint y: 267, distance: 29.7
click at [325, 282] on span "[PERSON_NAME] -4" at bounding box center [328, 280] width 47 height 8
type input "[PERSON_NAME]-4"
click at [355, 255] on div "服務名稱/代號 剪髮(201) 服務名稱/代號 價格 800 價格 特助5%-1 特助5%-1 特助6%-1 特助6%-1 特助8%-1 特助8%-1 特助1…" at bounding box center [350, 211] width 510 height 107
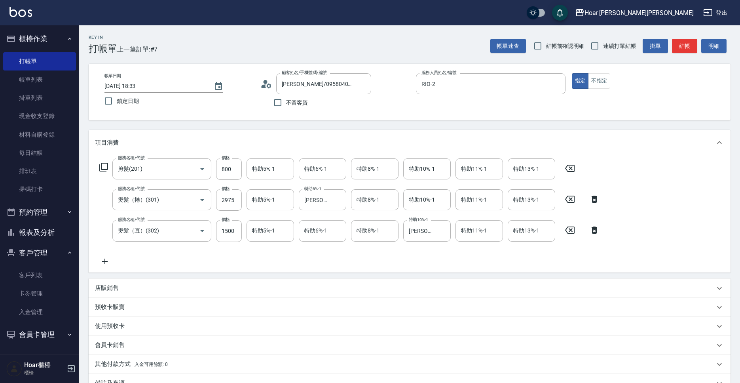
click at [104, 264] on icon at bounding box center [105, 262] width 20 height 10
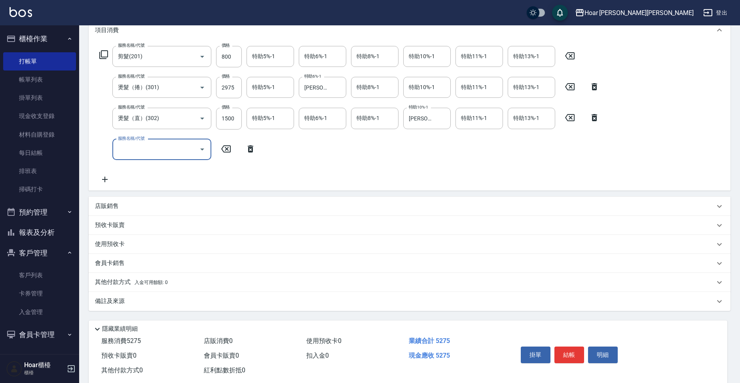
scroll to position [130, 0]
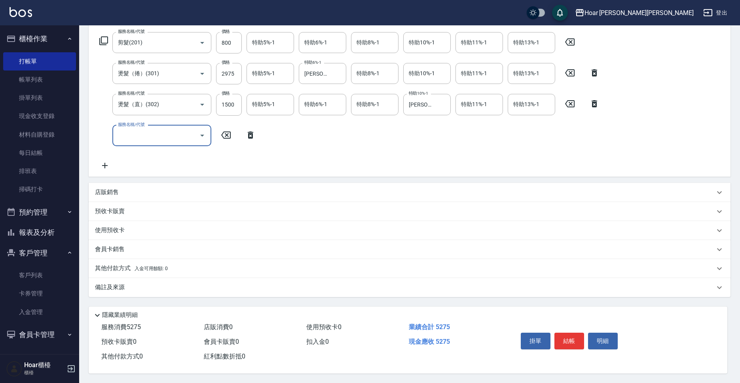
click at [123, 192] on div "店販銷售" at bounding box center [405, 192] width 620 height 8
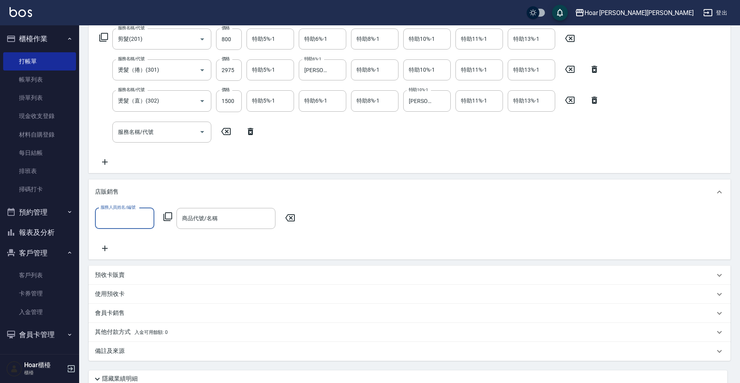
scroll to position [0, 0]
click at [133, 223] on input "服務人員姓名/編號" at bounding box center [125, 218] width 52 height 14
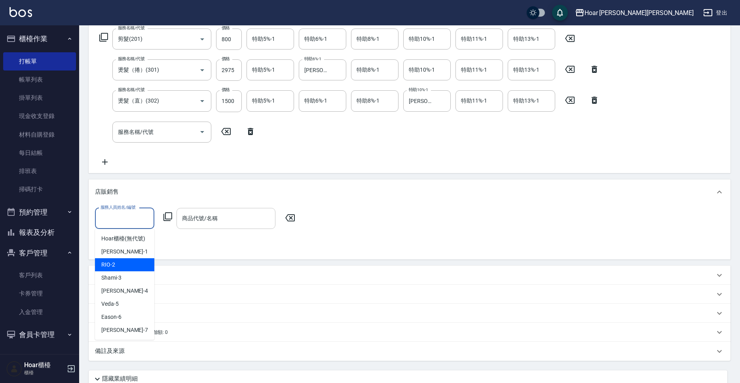
drag, startPoint x: 118, startPoint y: 262, endPoint x: 213, endPoint y: 220, distance: 103.7
click at [122, 261] on div "RIO -2" at bounding box center [124, 264] width 59 height 13
type input "RIO-2"
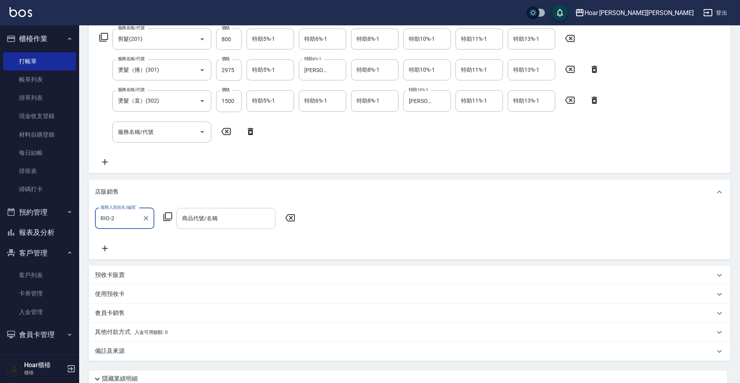
click at [230, 211] on div "商品代號/名稱" at bounding box center [226, 218] width 99 height 21
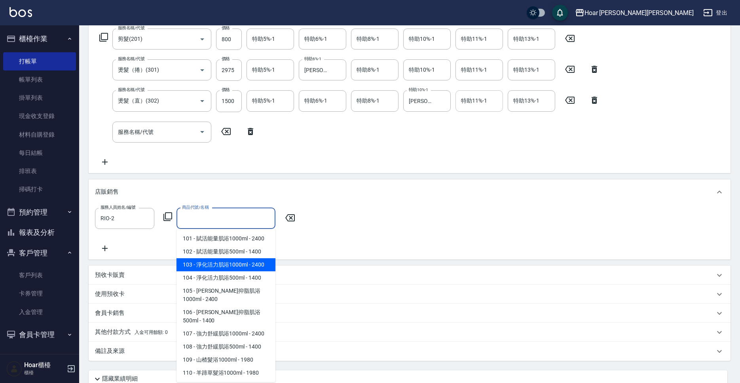
drag, startPoint x: 443, startPoint y: 101, endPoint x: 465, endPoint y: 101, distance: 22.2
click at [445, 101] on icon "Clear" at bounding box center [443, 101] width 8 height 8
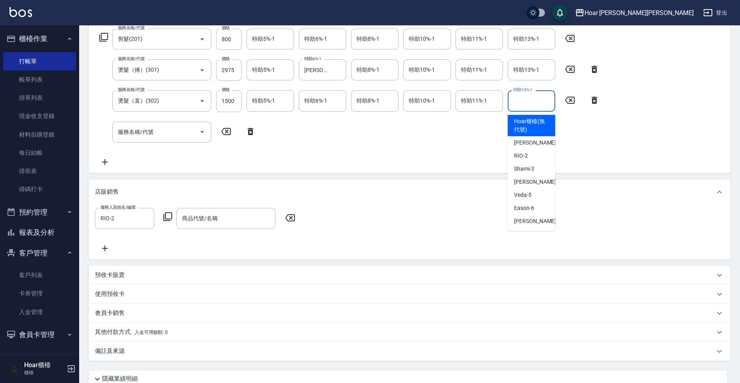
click at [527, 98] on input "特助13%-1" at bounding box center [532, 101] width 40 height 14
drag, startPoint x: 519, startPoint y: 180, endPoint x: 503, endPoint y: 183, distance: 15.7
click at [519, 180] on span "[PERSON_NAME] -4" at bounding box center [537, 182] width 47 height 8
type input "[PERSON_NAME]-4"
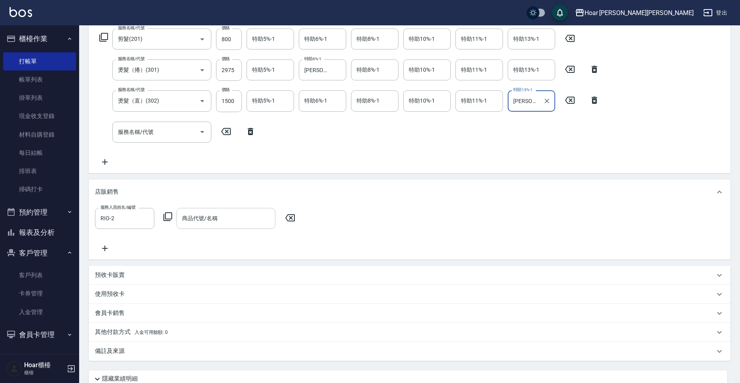
click at [245, 210] on div "商品代號/名稱" at bounding box center [226, 218] width 99 height 21
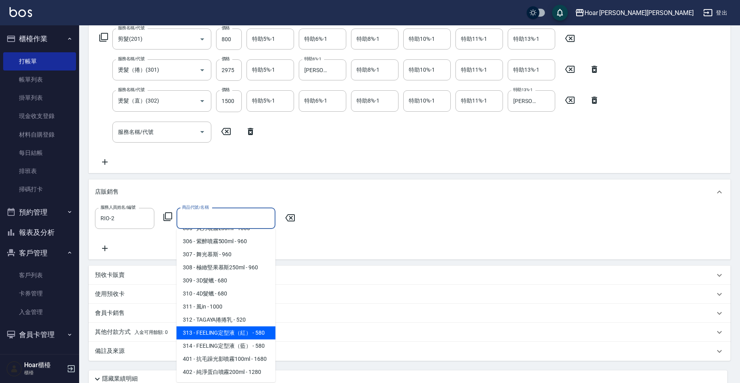
scroll to position [805, 0]
click at [215, 314] on span "312 - TAGAYA捲捲乳 - 520" at bounding box center [226, 320] width 99 height 13
type input "TAGAYA捲捲乳"
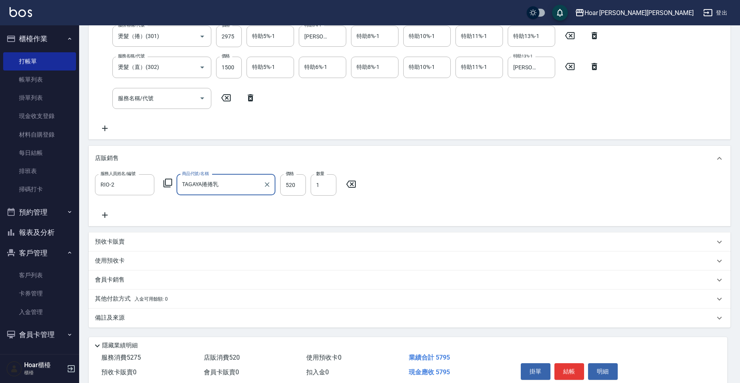
scroll to position [198, 0]
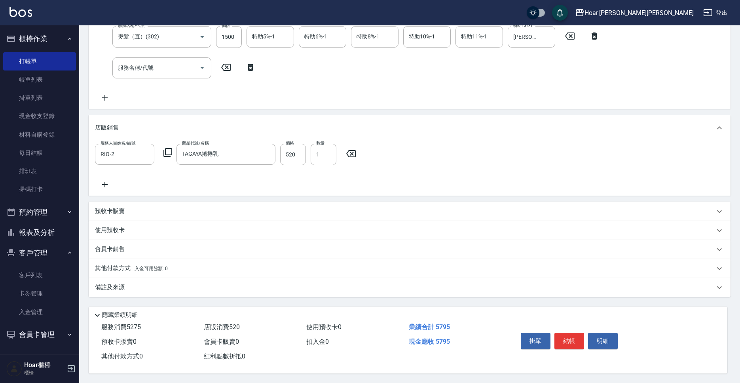
click at [114, 266] on p "其他付款方式 入金可用餘額: 0" at bounding box center [131, 268] width 73 height 9
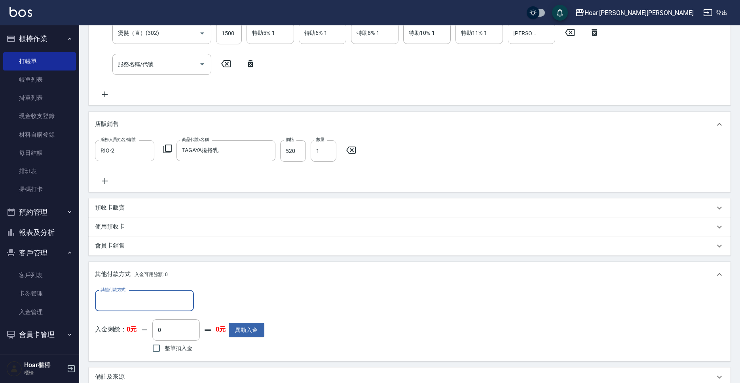
scroll to position [291, 0]
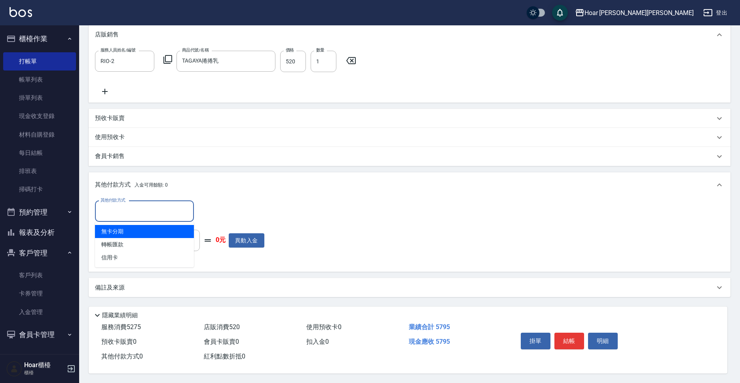
click at [129, 214] on input "其他付款方式" at bounding box center [145, 211] width 92 height 14
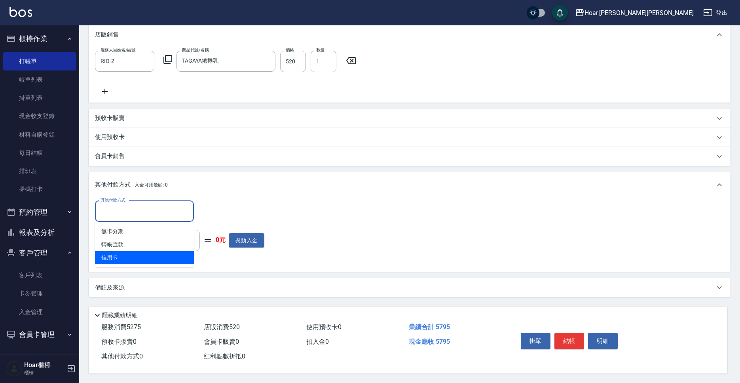
drag, startPoint x: 125, startPoint y: 252, endPoint x: 133, endPoint y: 251, distance: 8.4
click at [127, 252] on span "信用卡" at bounding box center [144, 257] width 99 height 13
type input "信用卡"
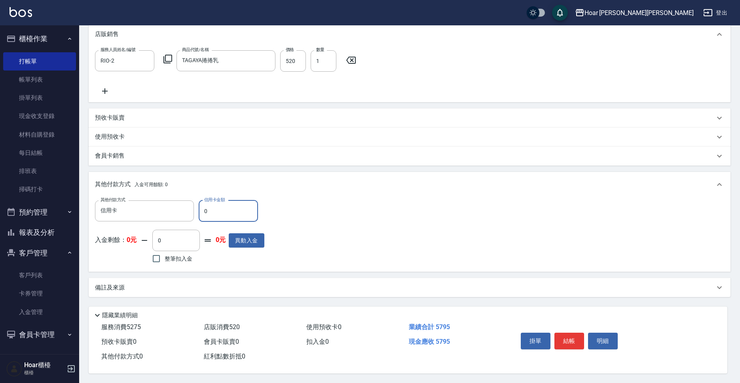
click at [246, 205] on input "0" at bounding box center [228, 210] width 59 height 21
type input "5795"
click at [492, 221] on div "其他付款方式 信用卡 其他付款方式 信用卡金額 5795 信用卡金額 入金剩餘： 0元 0 ​ 整筆扣入金 0元 異動入金" at bounding box center [410, 232] width 630 height 65
click at [565, 335] on button "結帳" at bounding box center [570, 341] width 30 height 17
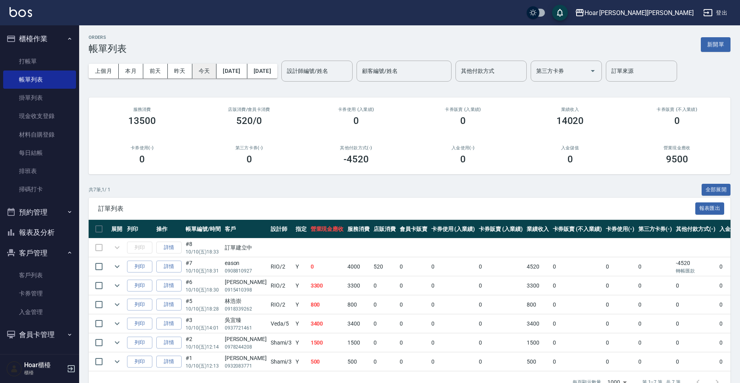
drag, startPoint x: 201, startPoint y: 70, endPoint x: 214, endPoint y: 71, distance: 13.1
click at [202, 70] on button "今天" at bounding box center [204, 71] width 25 height 15
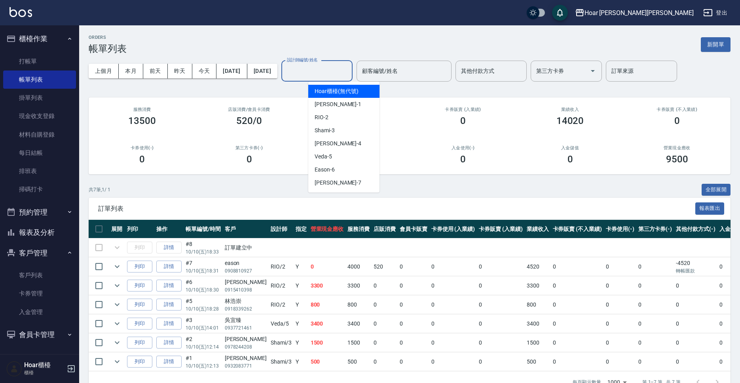
drag, startPoint x: 348, startPoint y: 66, endPoint x: 336, endPoint y: 99, distance: 34.7
click at [348, 67] on input "設計師編號/姓名" at bounding box center [317, 71] width 64 height 14
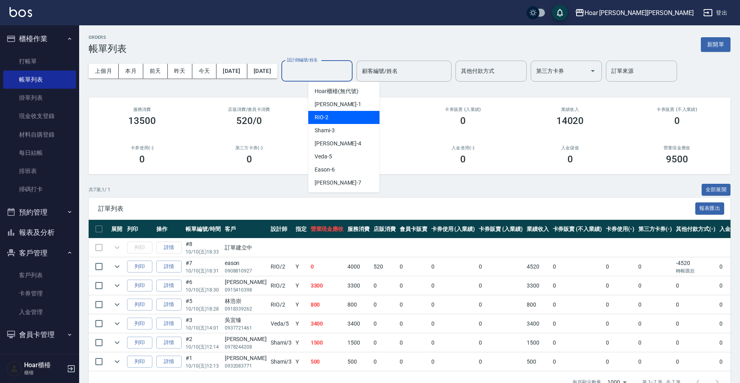
click at [333, 118] on div "RIO -2" at bounding box center [343, 117] width 71 height 13
type input "RIO-2"
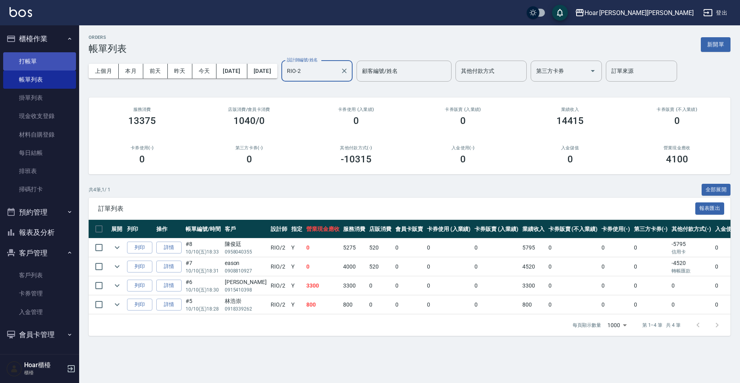
click at [53, 67] on link "打帳單" at bounding box center [39, 61] width 73 height 18
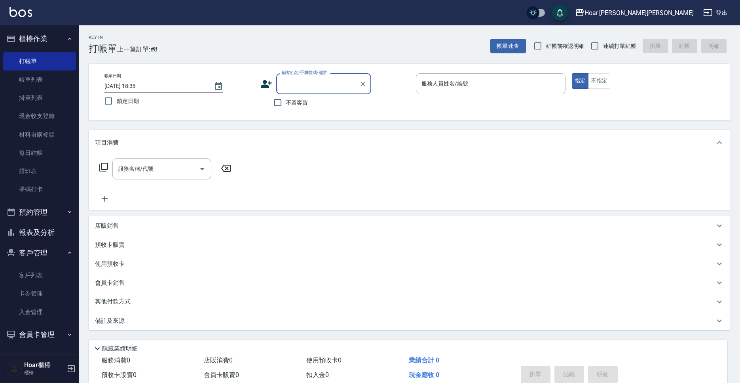
click at [308, 87] on input "顧客姓名/手機號碼/編號" at bounding box center [318, 84] width 76 height 14
type input "c"
click at [321, 108] on li "黃馨柔/0932345923/" at bounding box center [323, 103] width 95 height 13
type input "黃馨柔/0932345923/"
type input "RIO-2"
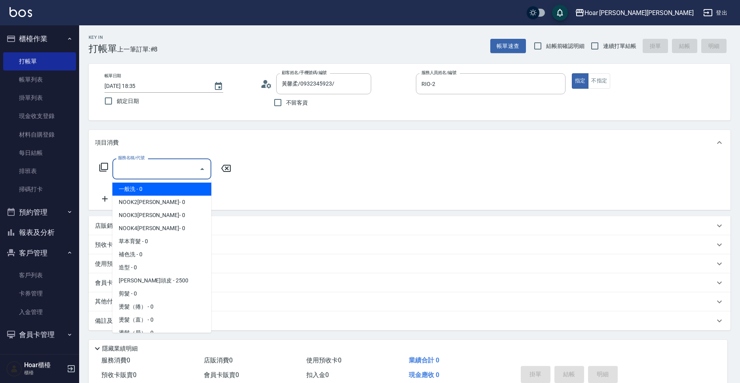
click at [173, 171] on input "服務名稱/代號" at bounding box center [156, 169] width 80 height 14
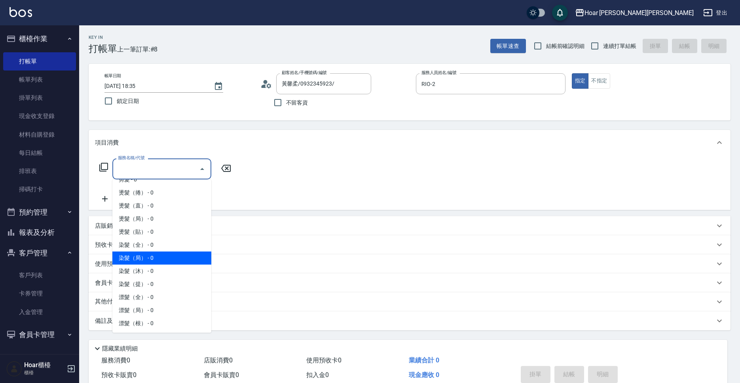
scroll to position [114, 0]
click at [146, 259] on span "染髮（局） - 0" at bounding box center [161, 258] width 99 height 13
type input "染髮（局）(402)"
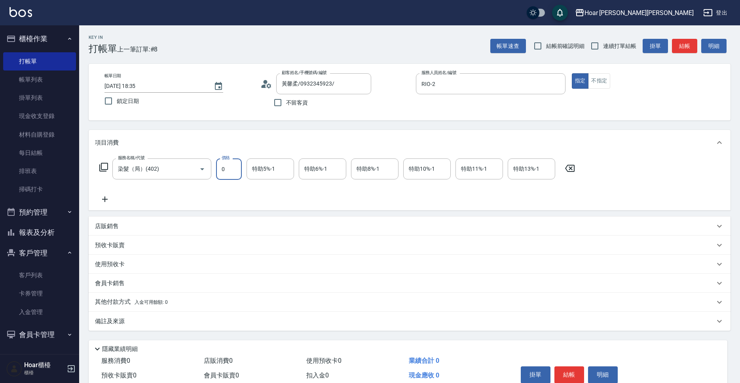
click at [233, 174] on input "0" at bounding box center [229, 168] width 26 height 21
type input "1600"
click at [231, 194] on div "服務名稱/代號 染髮（局）(402) 服務名稱/代號 價格 1600 價格 特助5%-1 特助5%-1 特助6%-1 特助6%-1 特助8%-1 特助8%-1…" at bounding box center [337, 181] width 485 height 46
click at [103, 199] on icon at bounding box center [105, 199] width 6 height 6
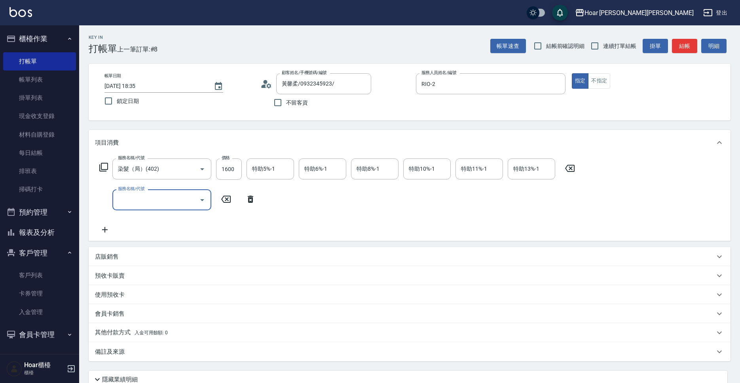
click at [155, 202] on input "服務名稱/代號" at bounding box center [156, 200] width 80 height 14
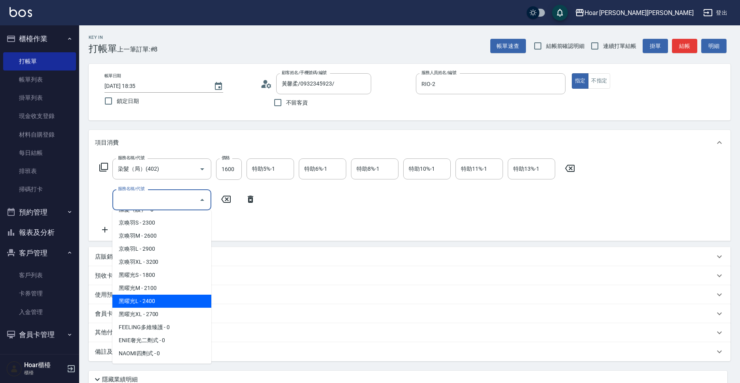
scroll to position [506, 0]
drag, startPoint x: 168, startPoint y: 302, endPoint x: 184, endPoint y: 294, distance: 18.1
click at [168, 302] on span "1點 - 0" at bounding box center [161, 301] width 99 height 13
type input "1點(P1)"
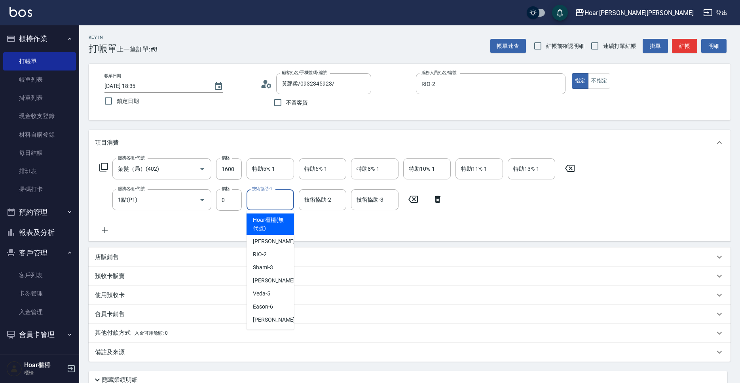
click at [265, 201] on input "技術協助-1" at bounding box center [270, 200] width 40 height 14
click at [272, 274] on div "[PERSON_NAME] -4" at bounding box center [271, 280] width 48 height 13
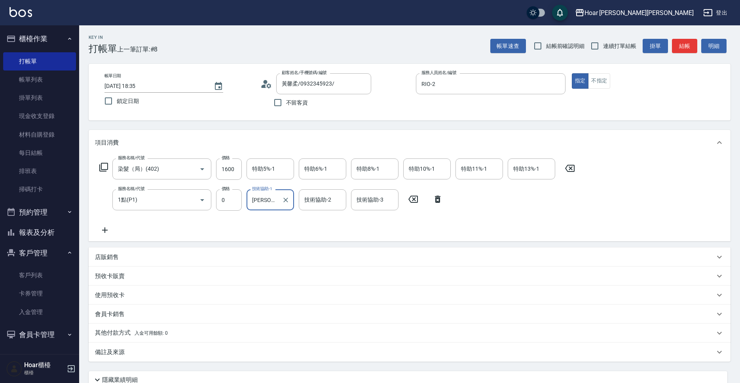
type input "[PERSON_NAME]-4"
drag, startPoint x: 309, startPoint y: 214, endPoint x: 300, endPoint y: 215, distance: 8.8
click at [309, 214] on div "服務名稱/代號 染髮（局）(402) 服務名稱/代號 價格 1600 價格 特助5%-1 特助5%-1 特助6%-1 特助6%-1 特助8%-1 特助8%-1…" at bounding box center [337, 196] width 485 height 76
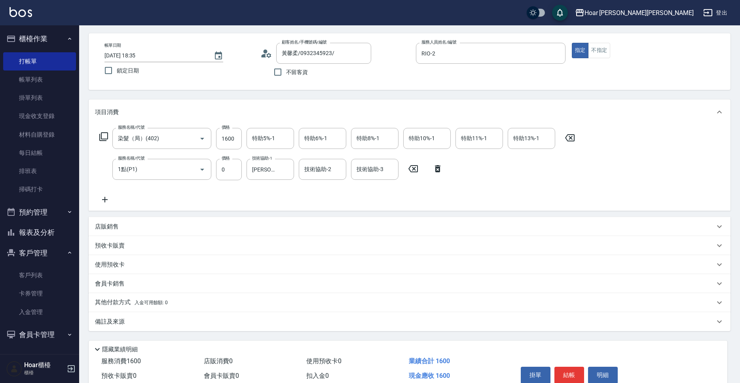
scroll to position [68, 0]
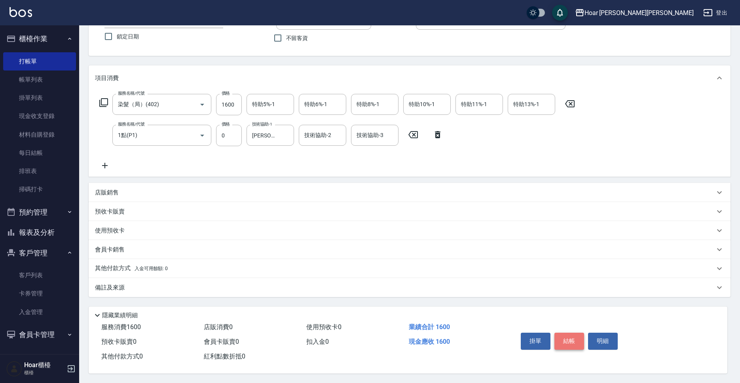
click at [572, 340] on button "結帳" at bounding box center [570, 341] width 30 height 17
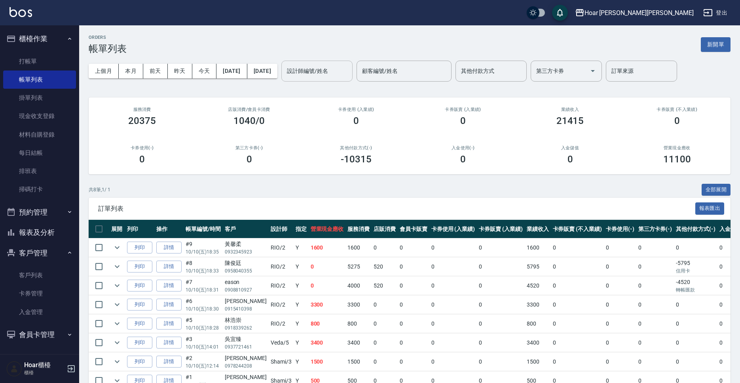
click at [328, 77] on input "設計師編號/姓名" at bounding box center [317, 71] width 64 height 14
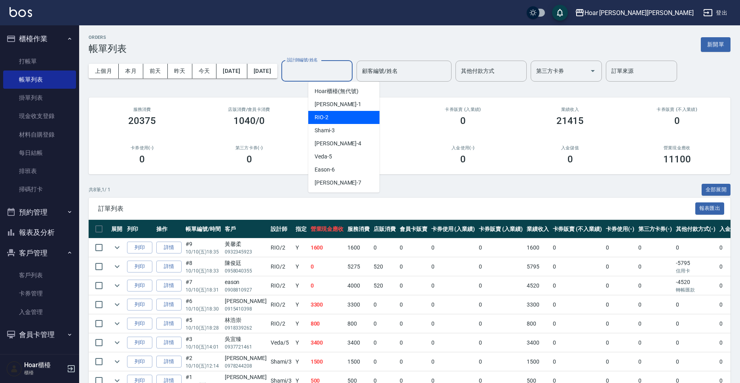
click at [327, 122] on div "RIO -2" at bounding box center [343, 117] width 71 height 13
type input "RIO-2"
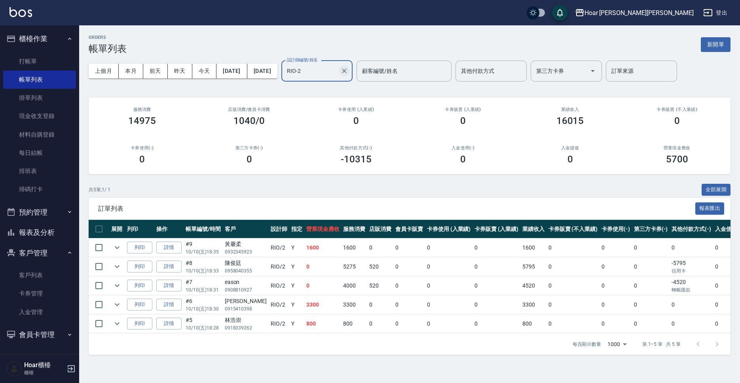
click at [347, 72] on icon "Clear" at bounding box center [344, 70] width 5 height 5
